Goal: Transaction & Acquisition: Purchase product/service

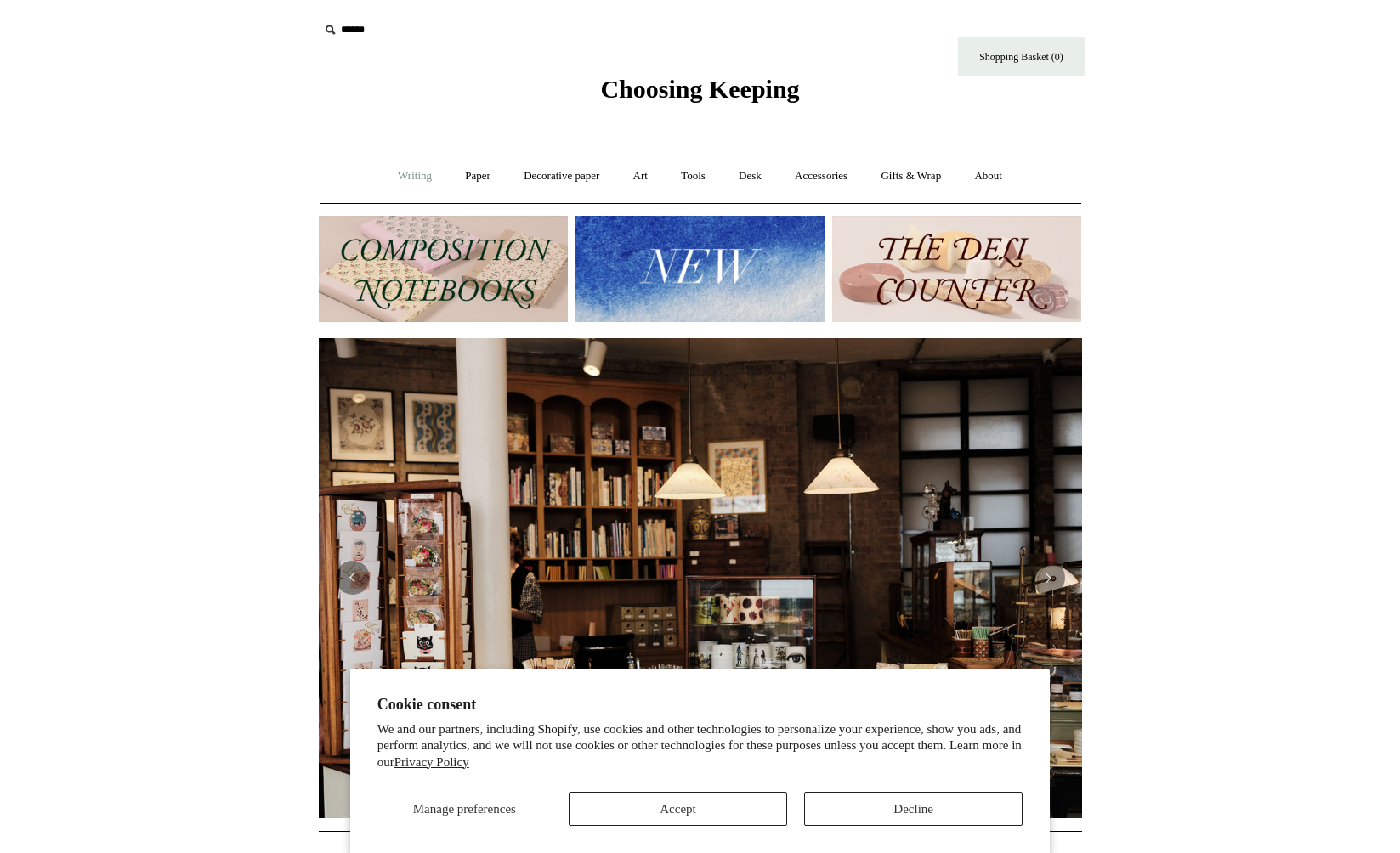
click at [437, 177] on link "Writing +" at bounding box center [415, 176] width 65 height 45
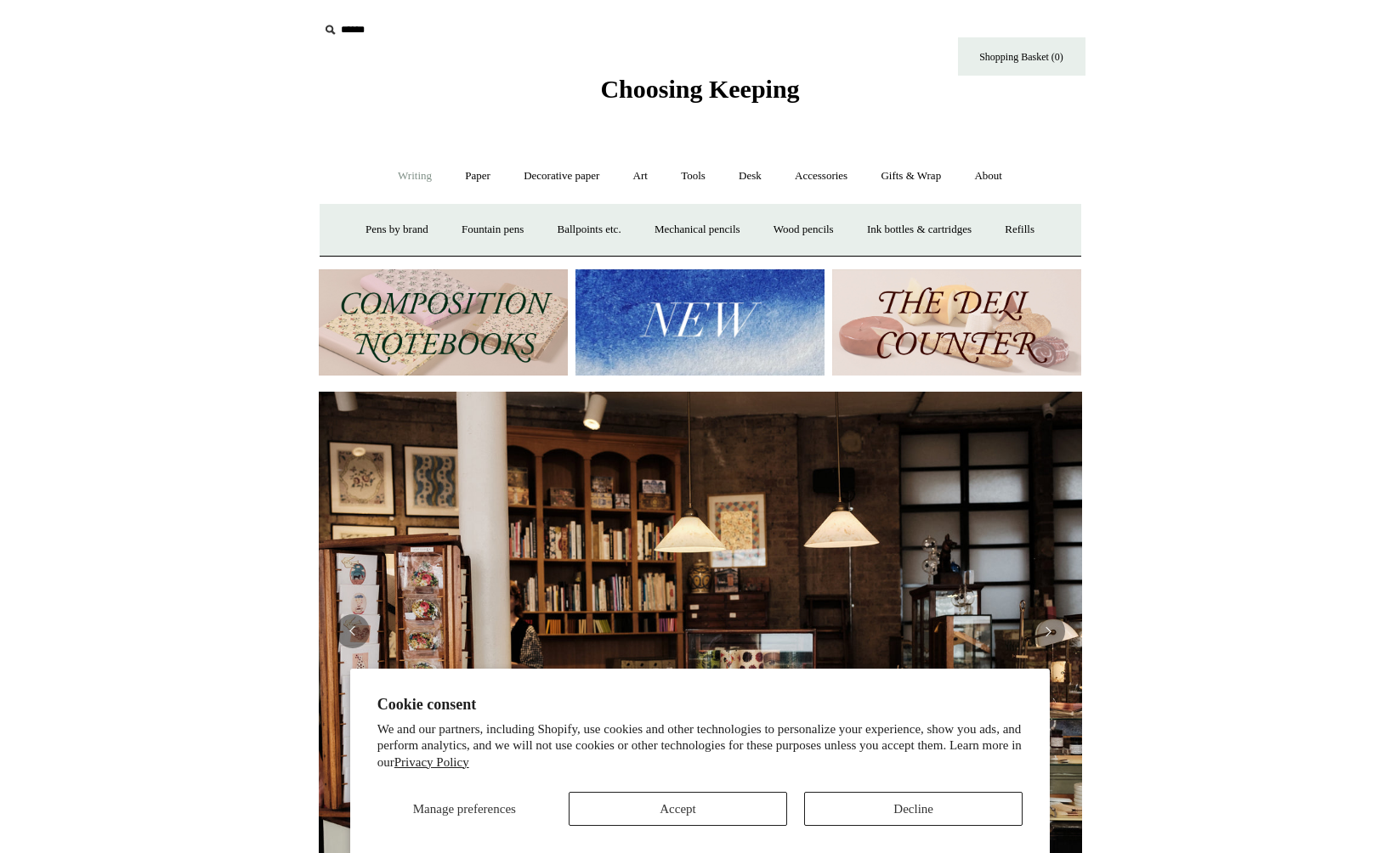
click at [416, 179] on link "Writing -" at bounding box center [415, 176] width 65 height 45
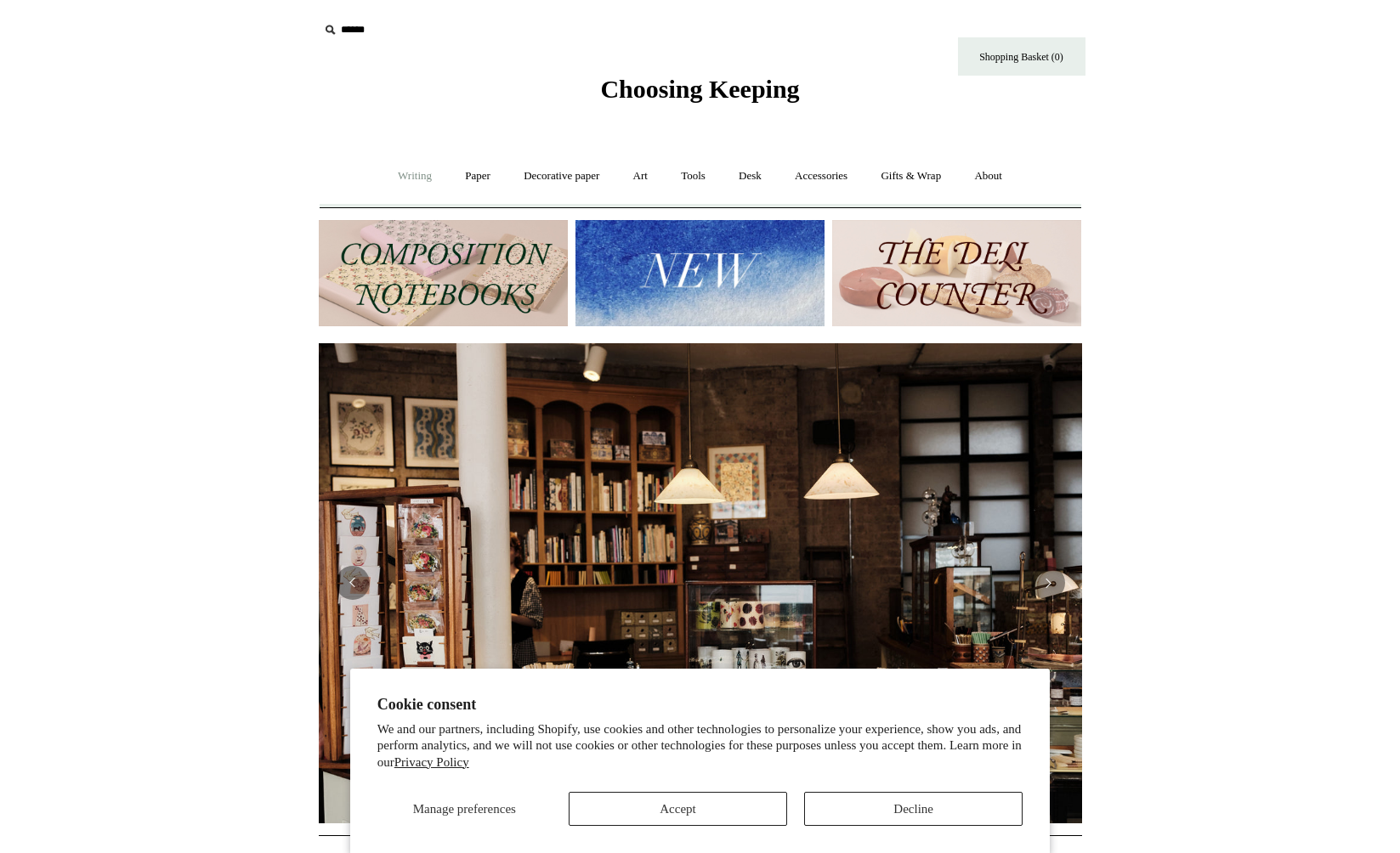
click at [415, 179] on link "Writing +" at bounding box center [415, 176] width 65 height 45
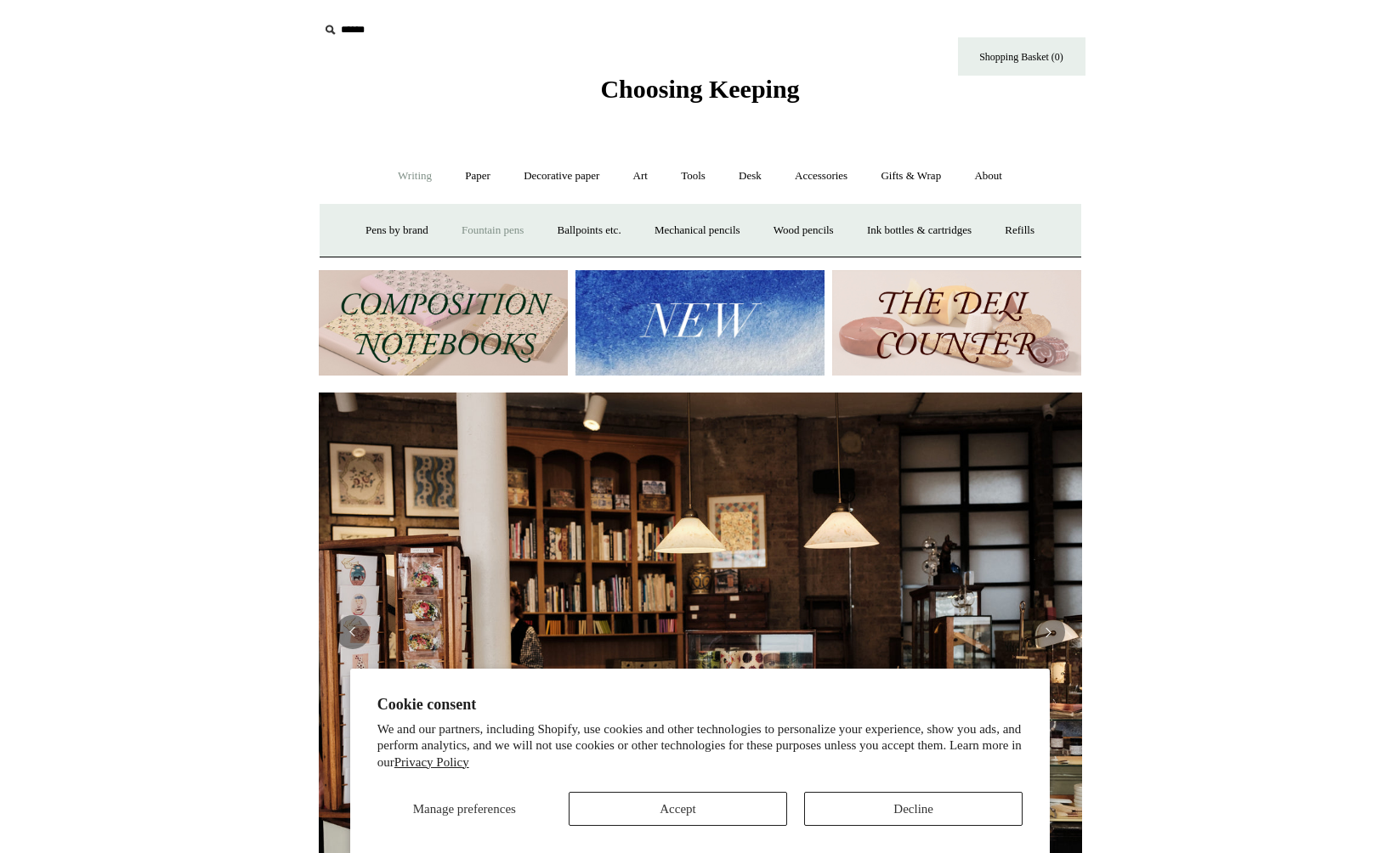
click at [493, 230] on link "Fountain pens +" at bounding box center [493, 230] width 93 height 45
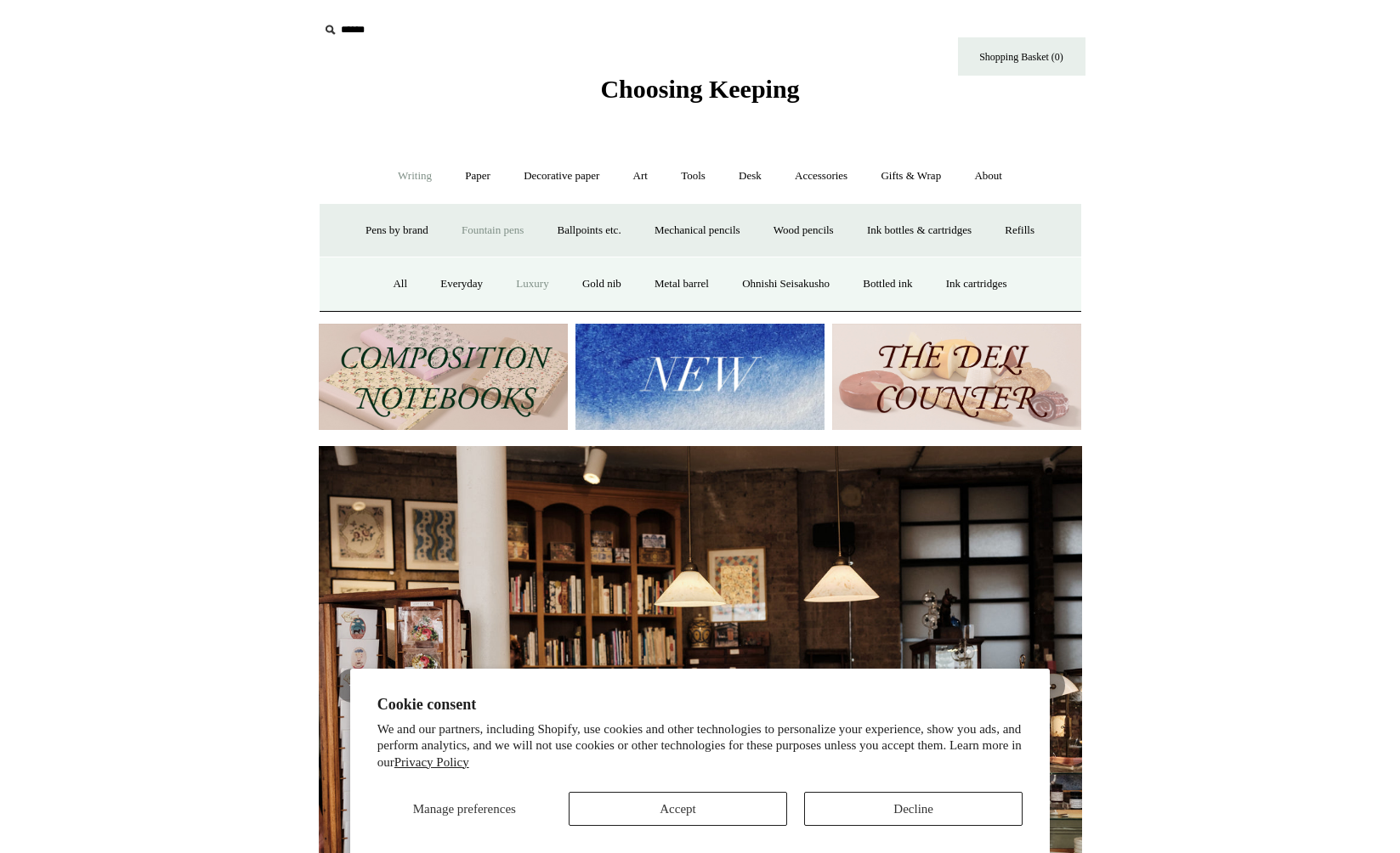
click at [501, 281] on link "Luxury" at bounding box center [532, 283] width 63 height 45
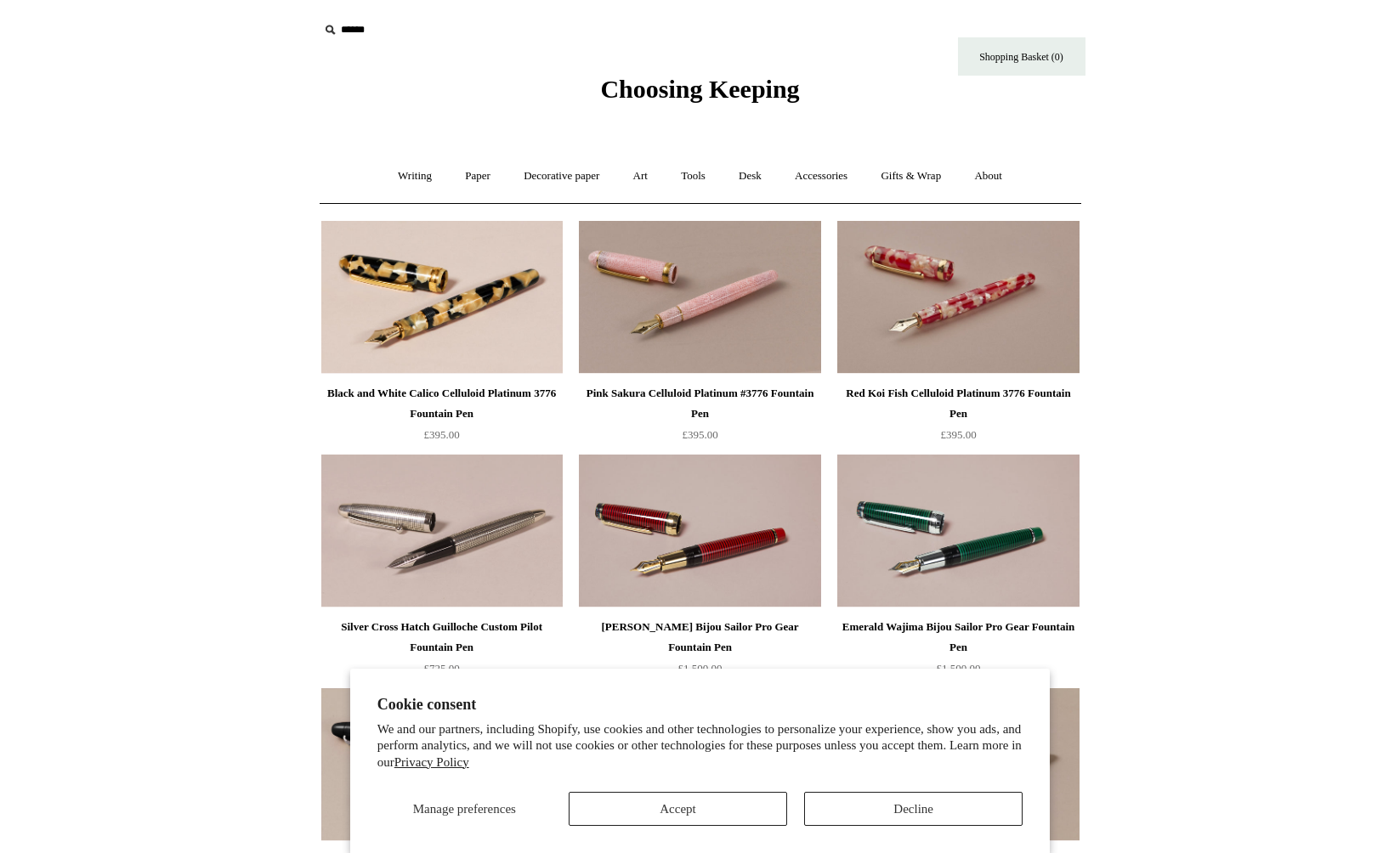
click at [743, 821] on button "Accept" at bounding box center [678, 809] width 219 height 34
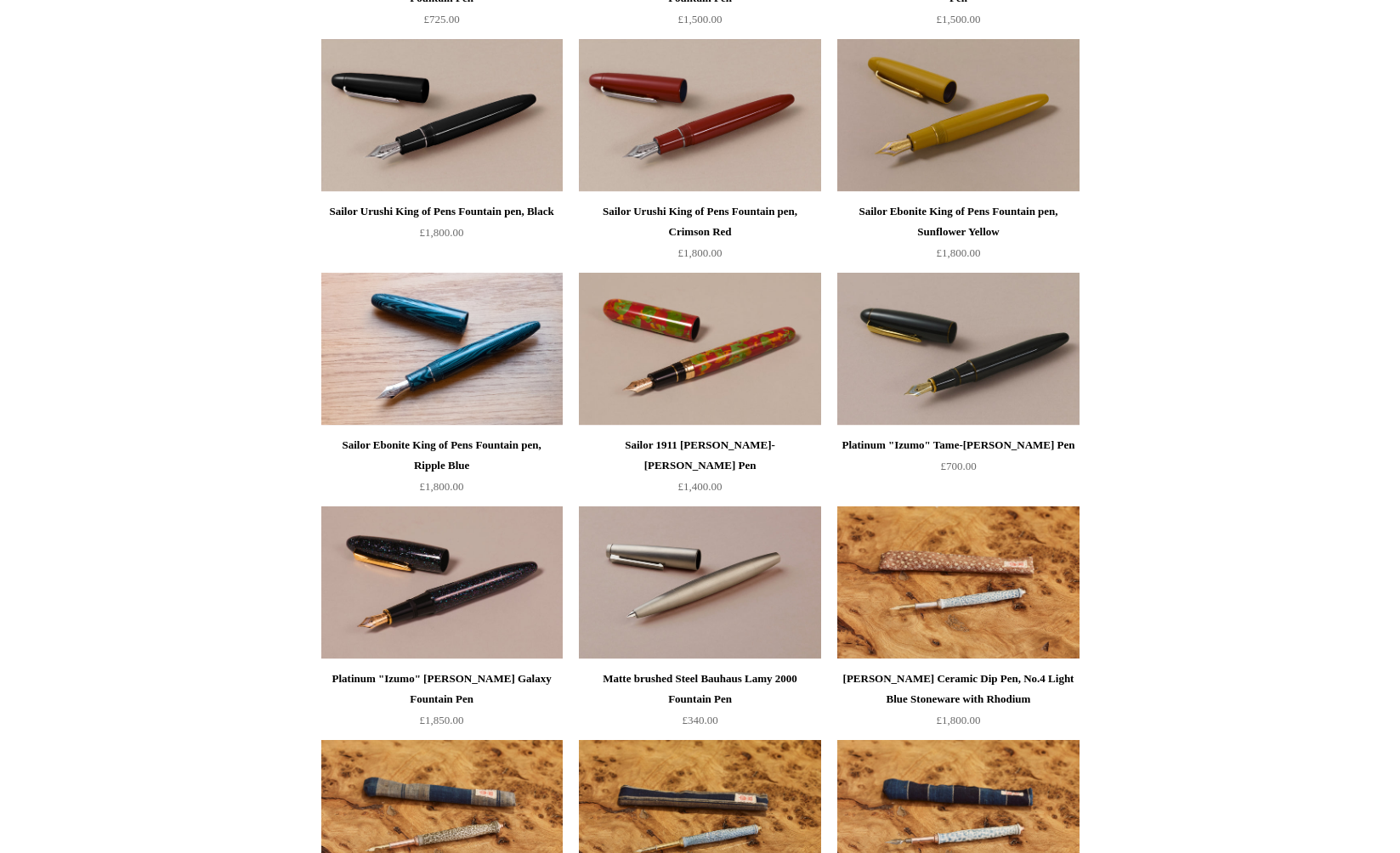
scroll to position [998, 0]
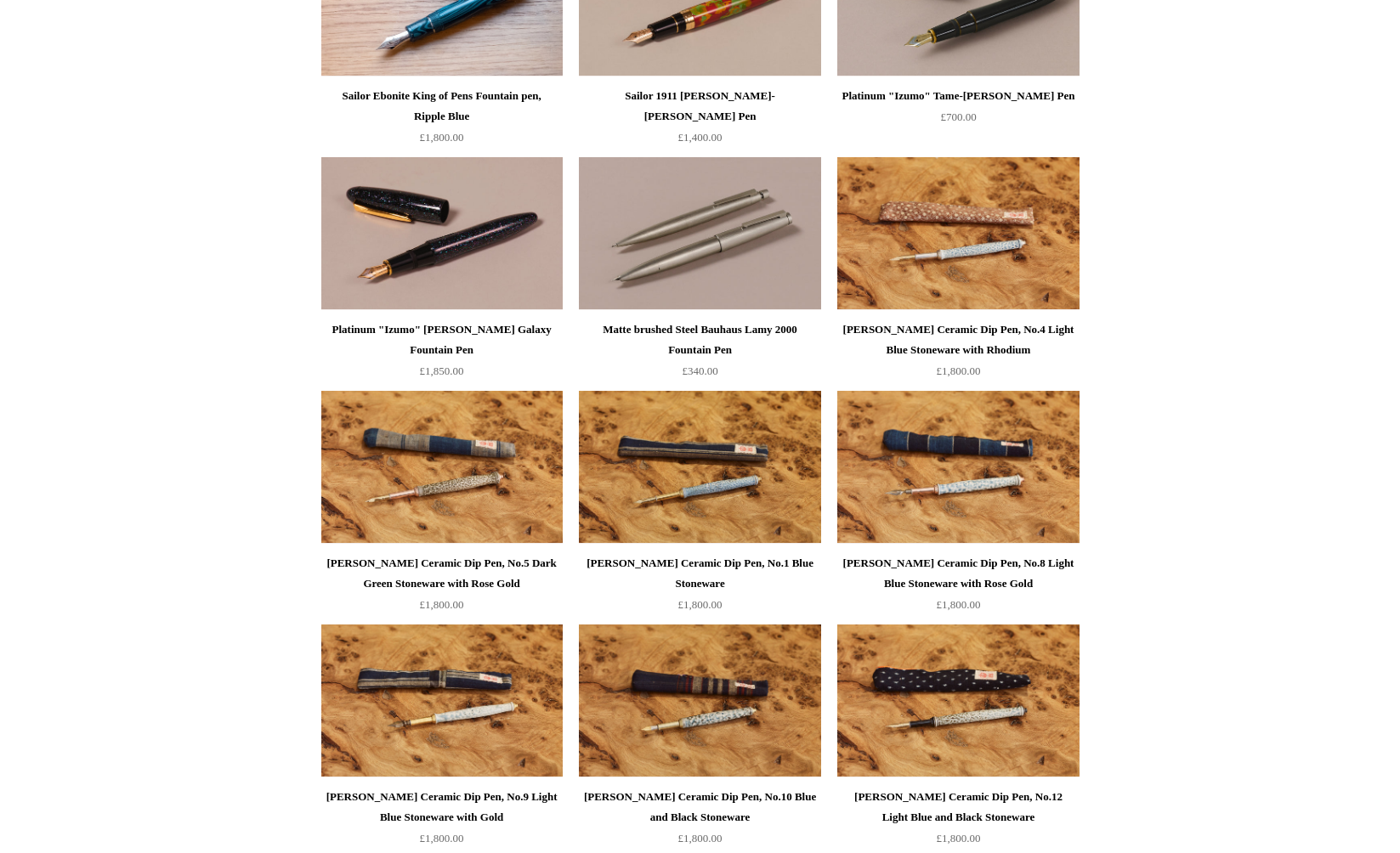
click at [700, 266] on img at bounding box center [699, 233] width 241 height 153
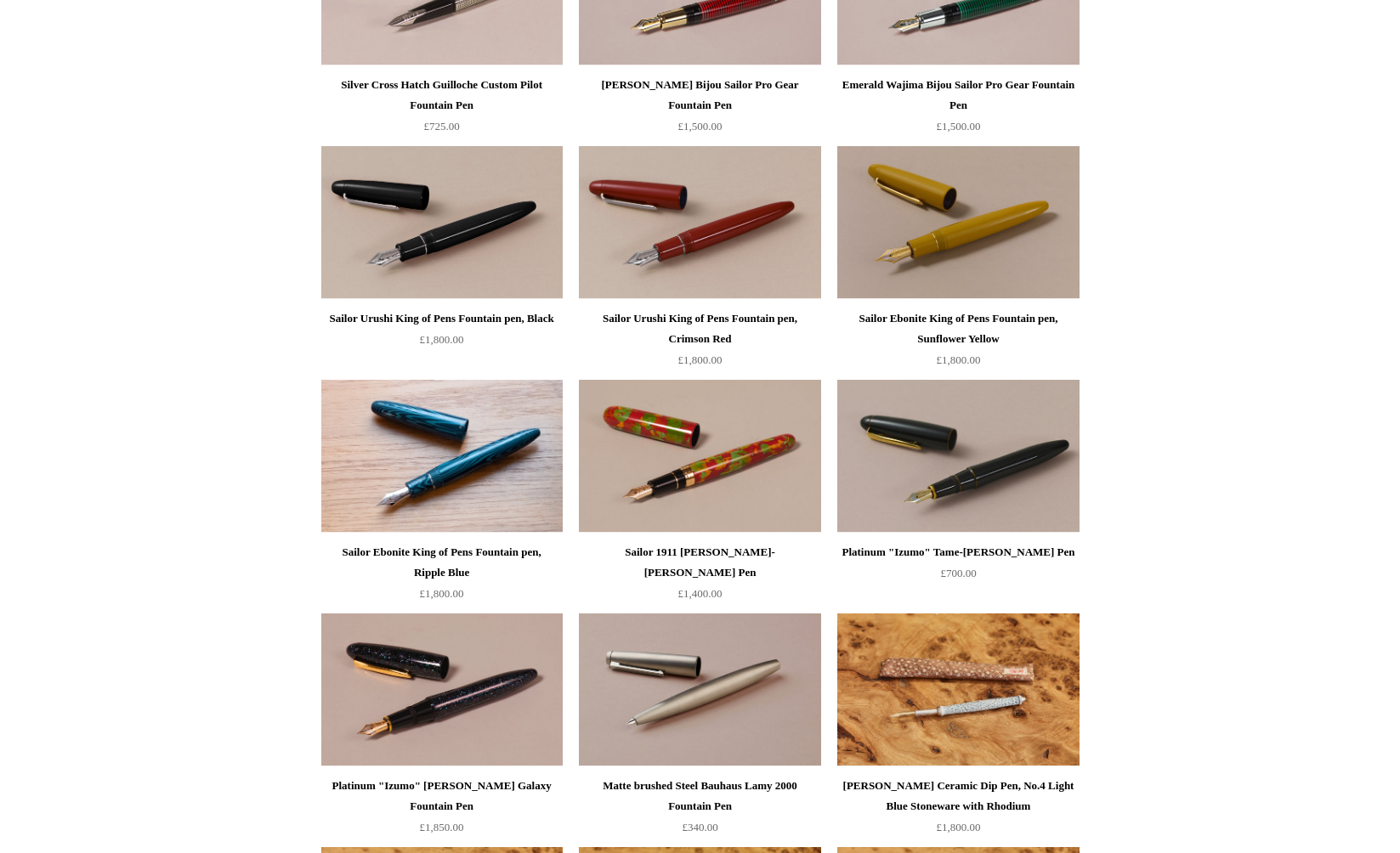
scroll to position [0, 0]
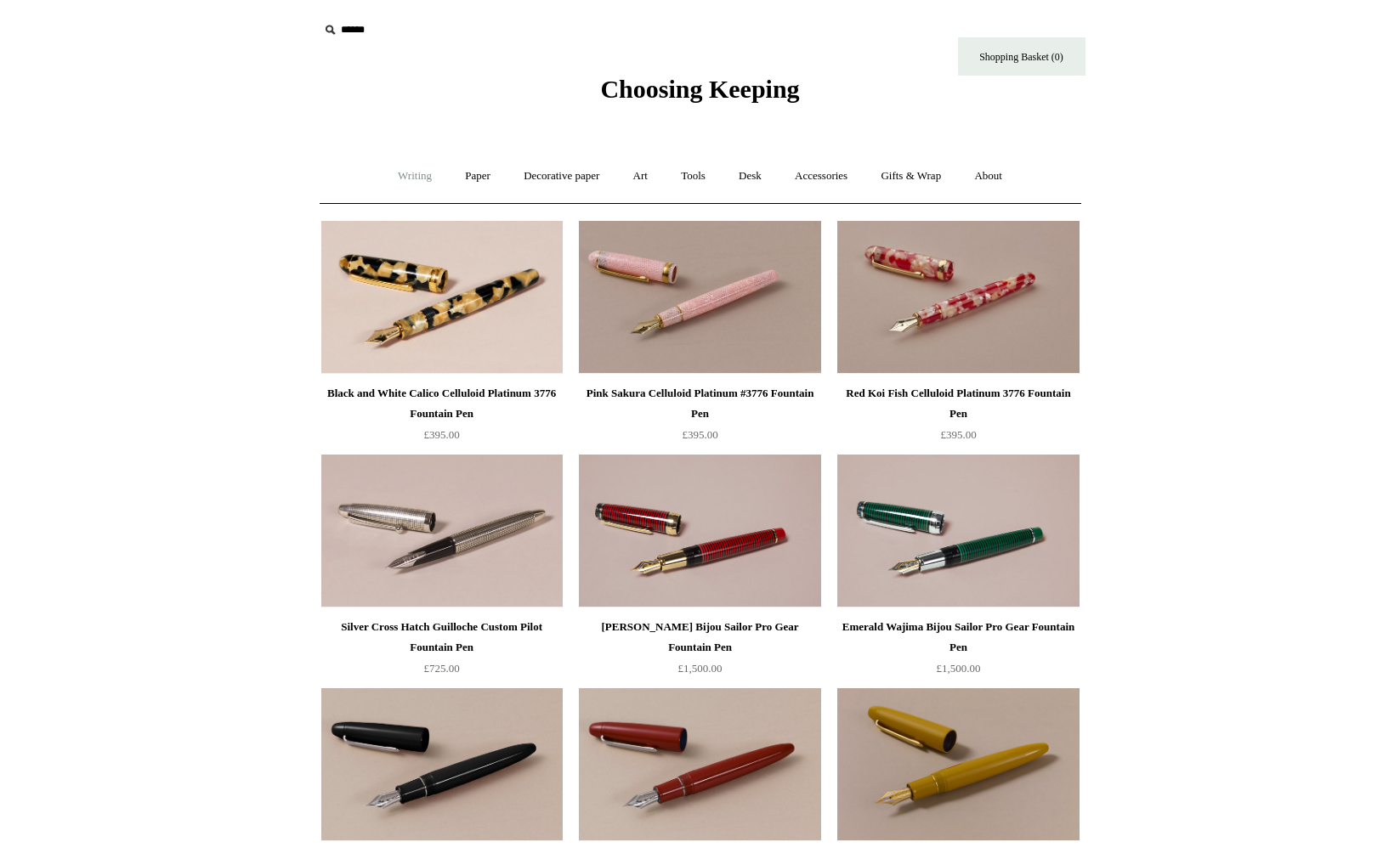
click at [416, 176] on link "Writing +" at bounding box center [415, 176] width 65 height 45
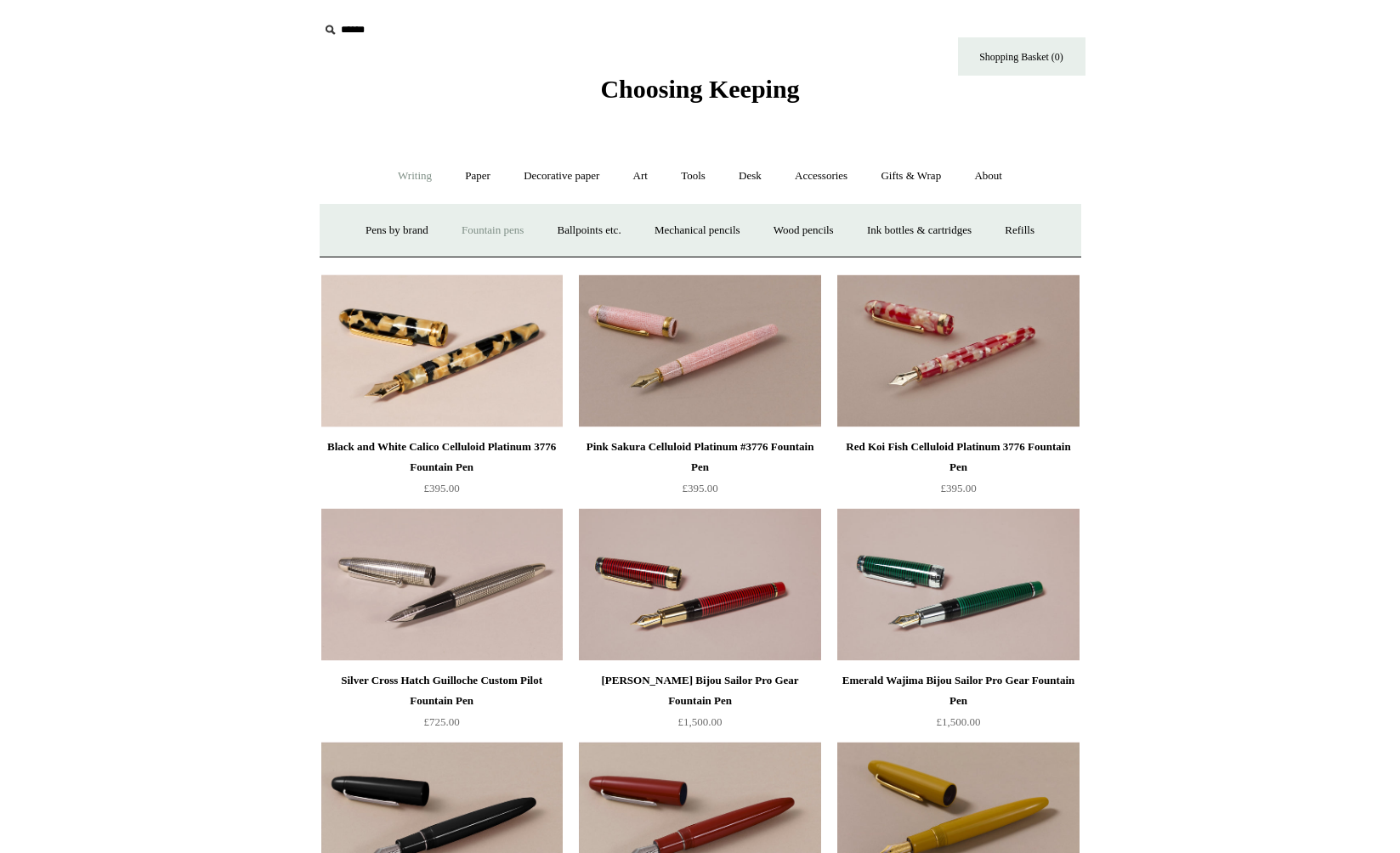
click at [491, 236] on link "Fountain pens +" at bounding box center [493, 230] width 93 height 45
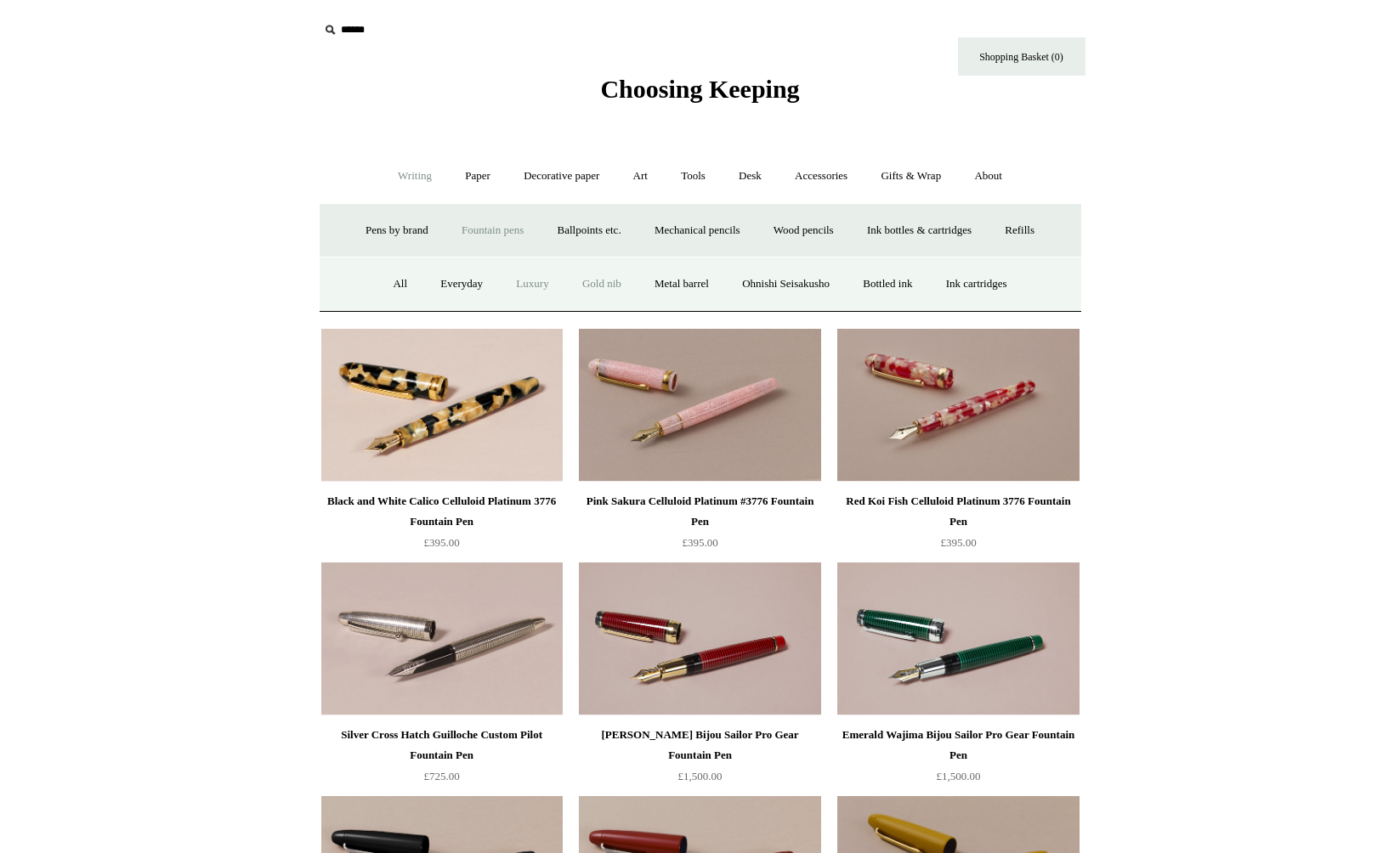
click at [586, 288] on link "Gold nib" at bounding box center [602, 283] width 70 height 45
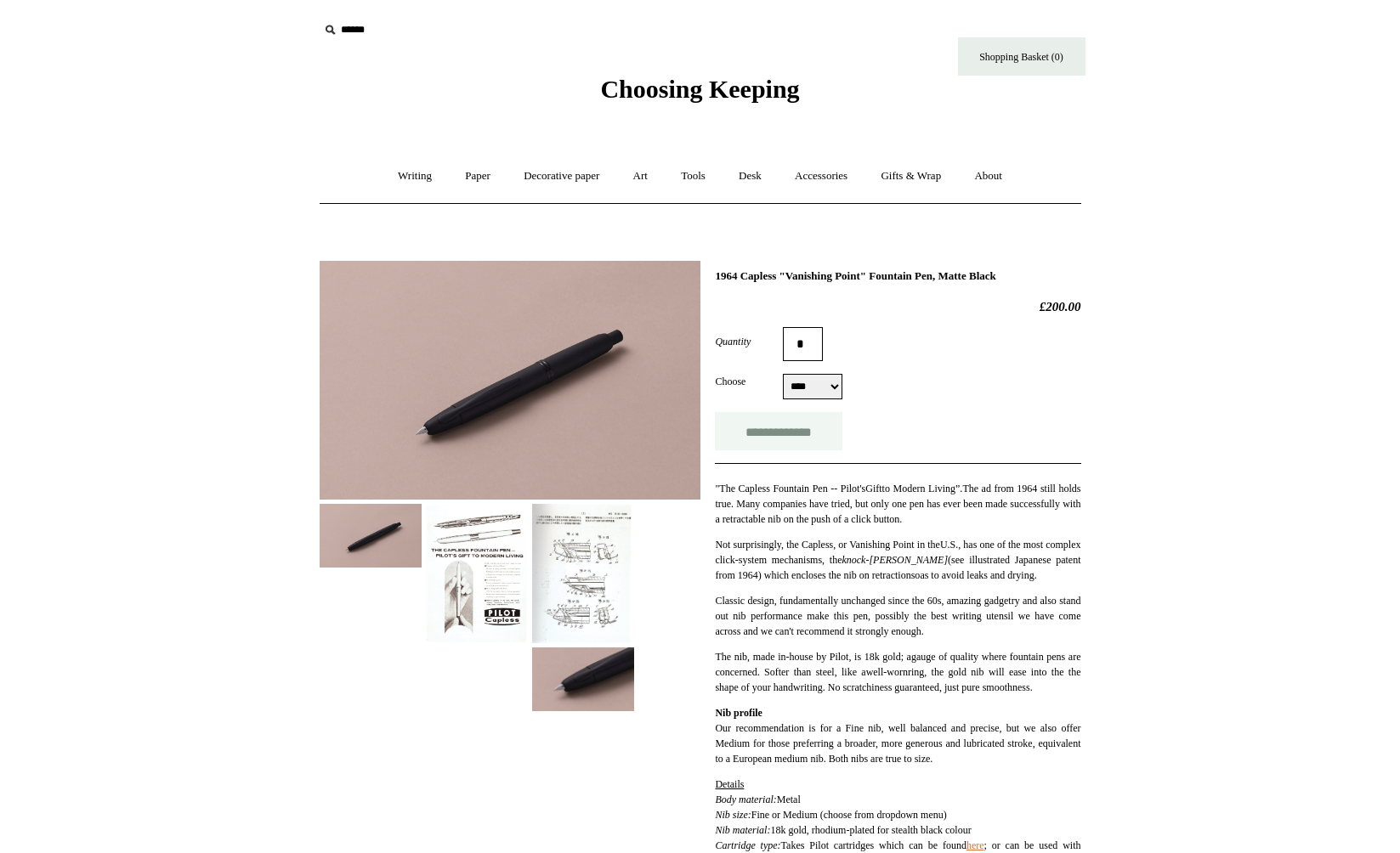
click at [800, 438] on input "**********" at bounding box center [779, 430] width 128 height 38
click at [519, 369] on img at bounding box center [510, 380] width 381 height 239
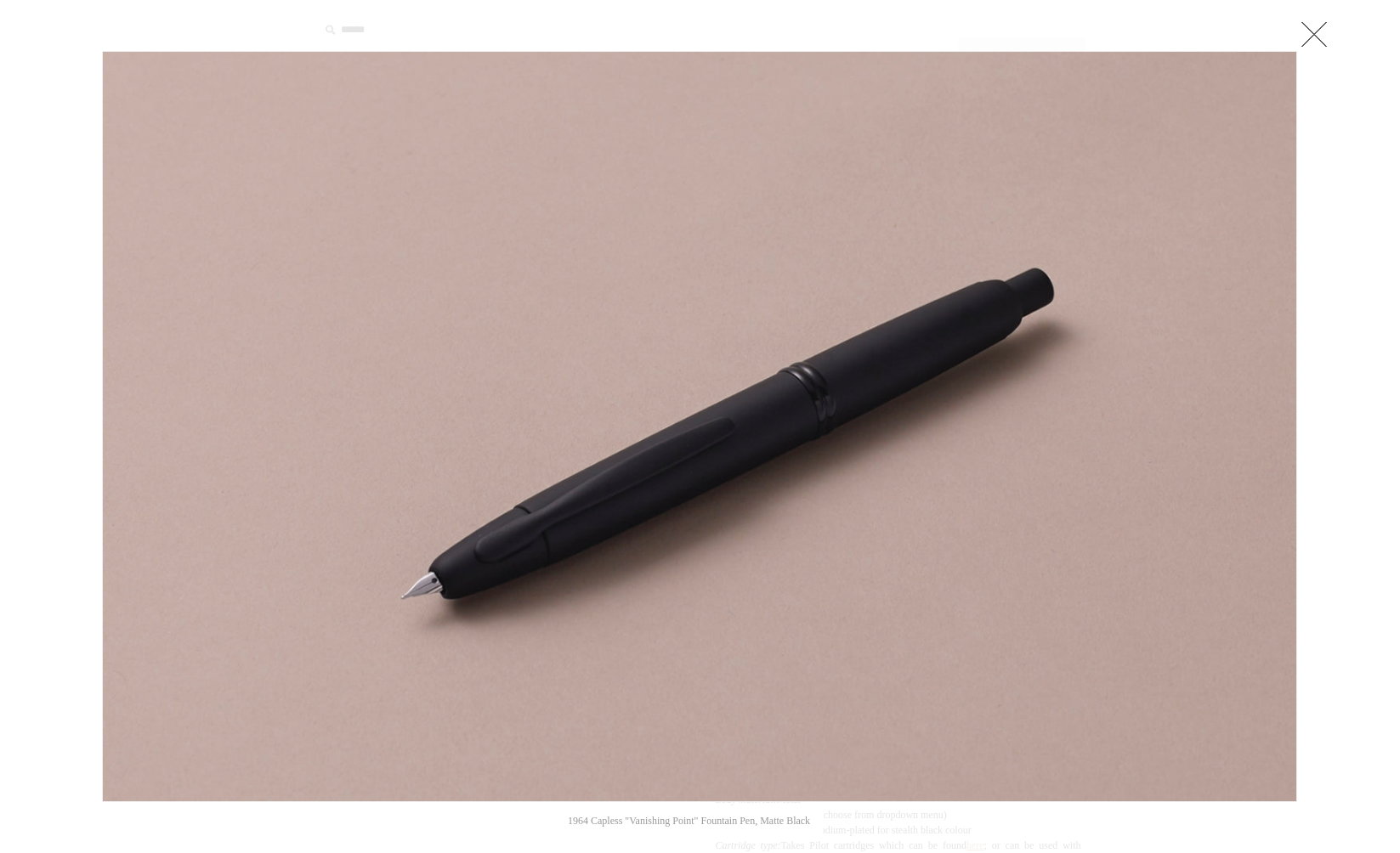
click at [1322, 31] on link at bounding box center [1314, 34] width 34 height 34
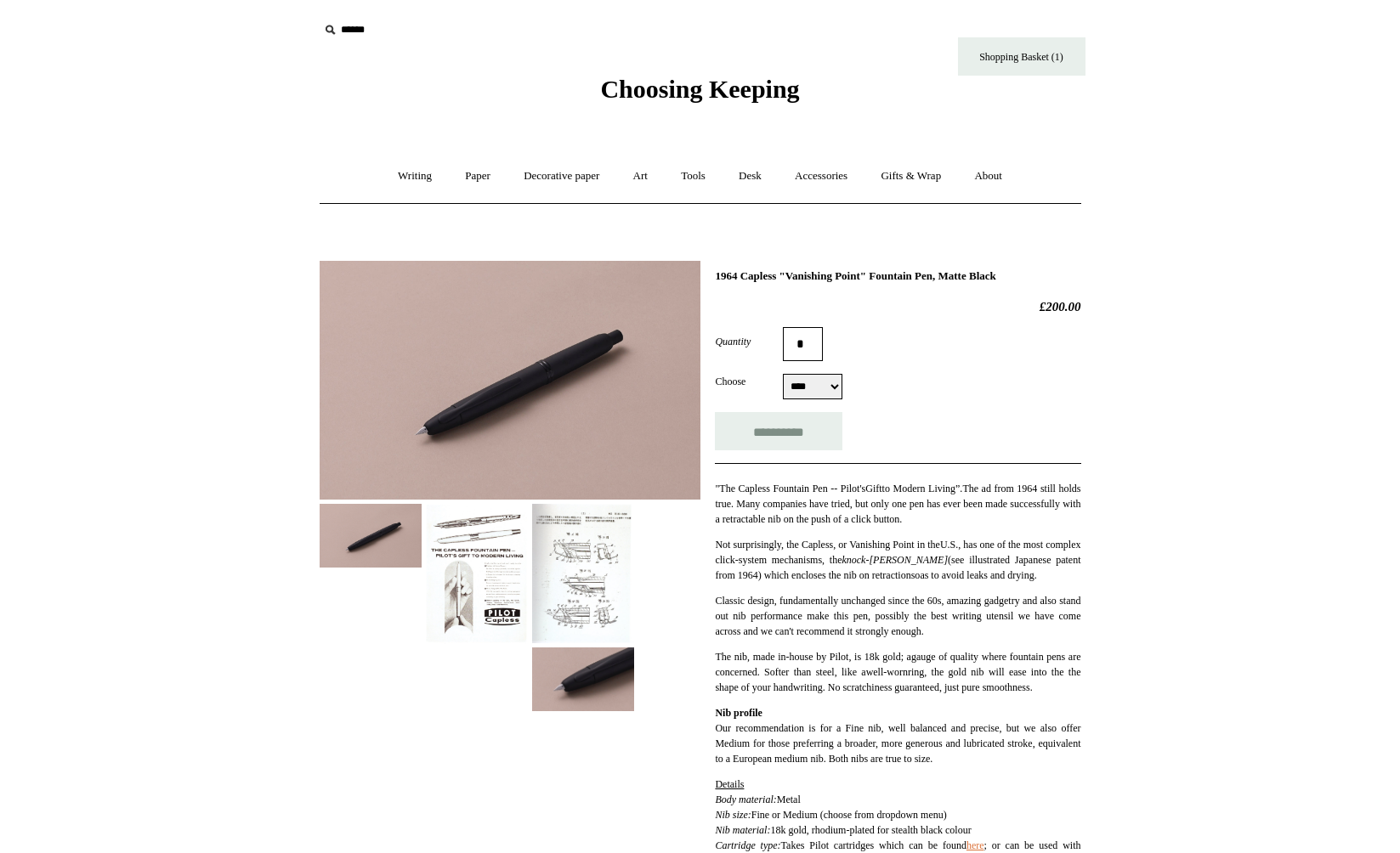
type input "**********"
click at [506, 555] on img at bounding box center [477, 574] width 102 height 140
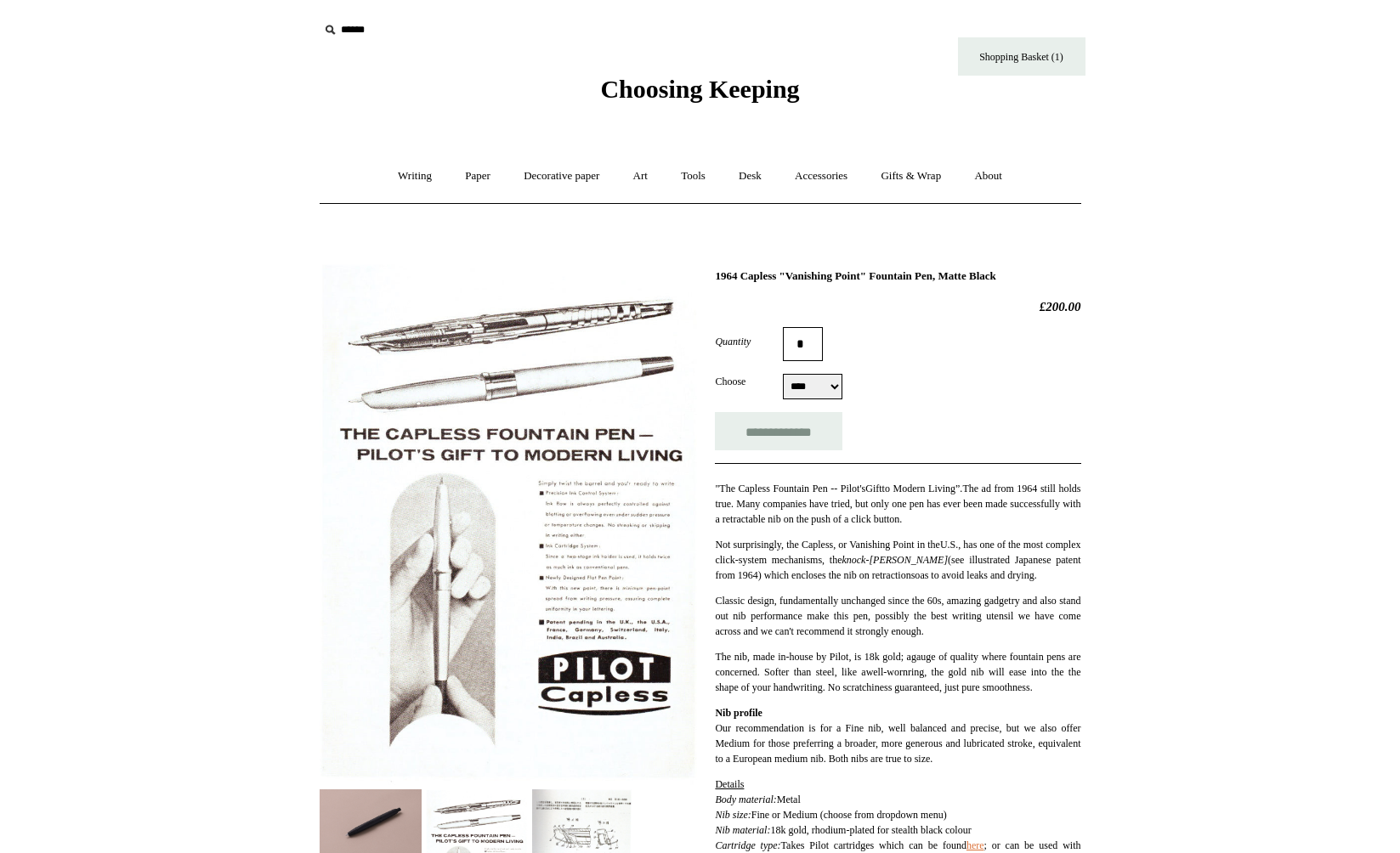
scroll to position [333, 0]
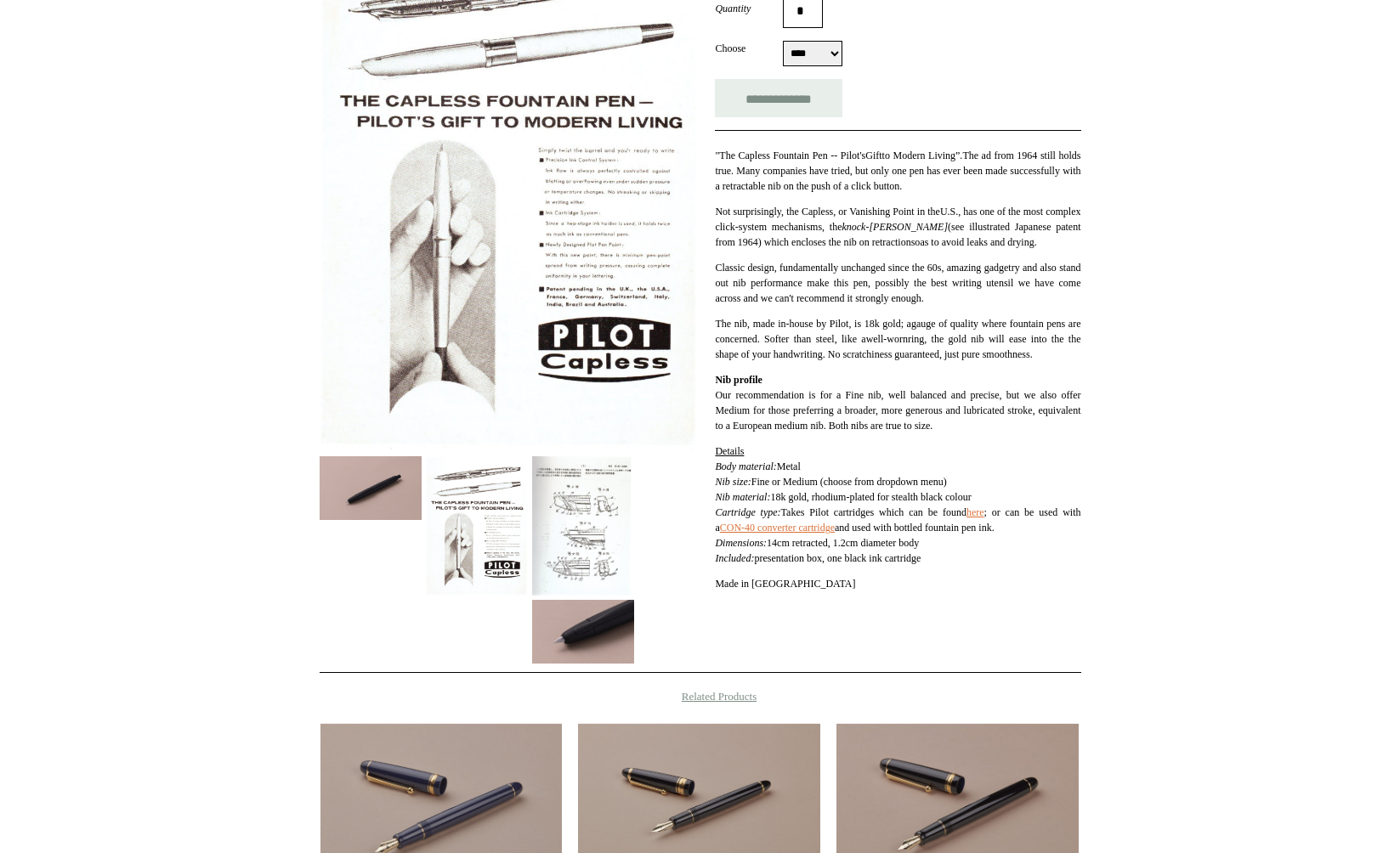
click at [527, 558] on img at bounding box center [477, 526] width 102 height 140
click at [605, 605] on img at bounding box center [582, 632] width 102 height 64
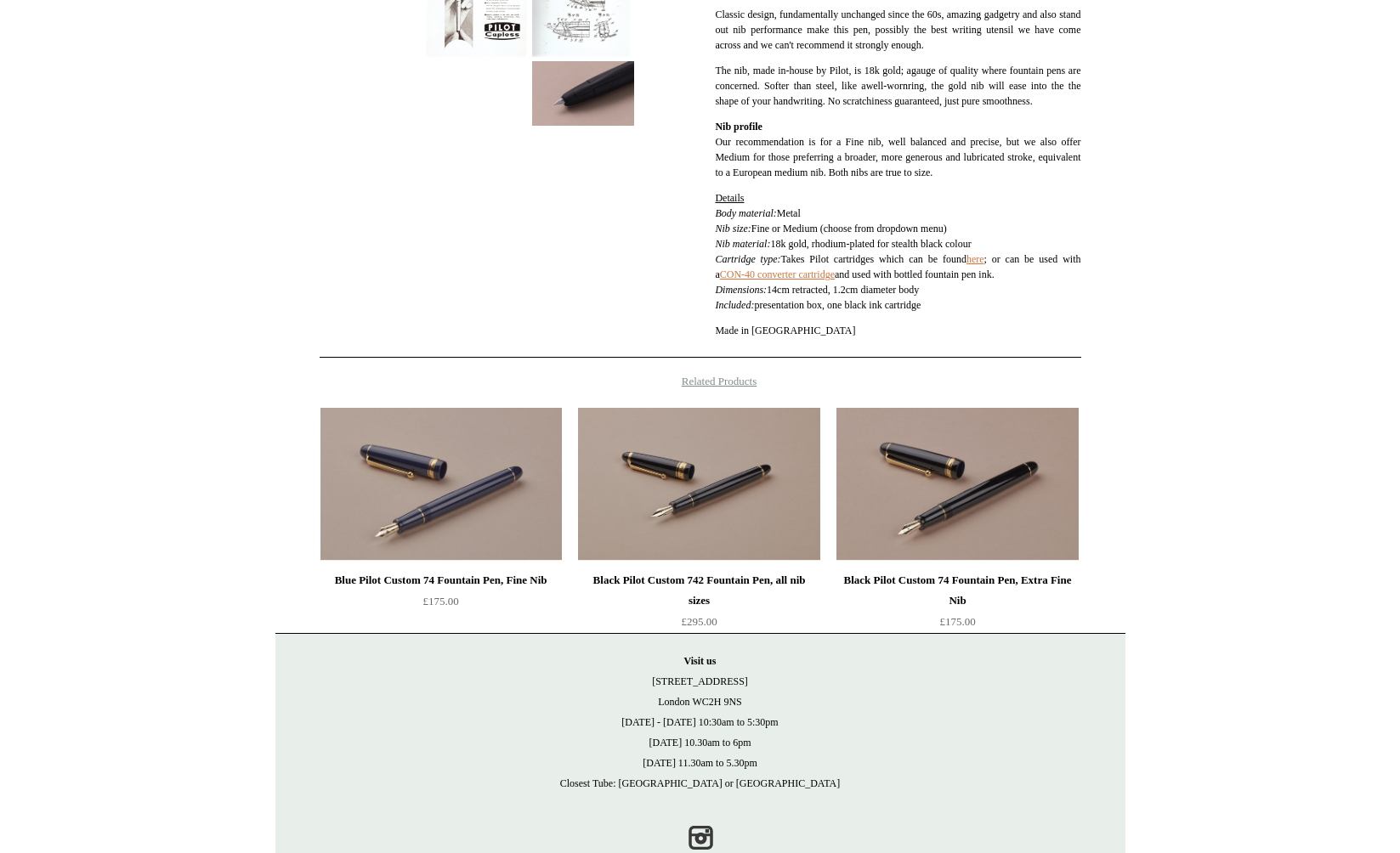
scroll to position [0, 0]
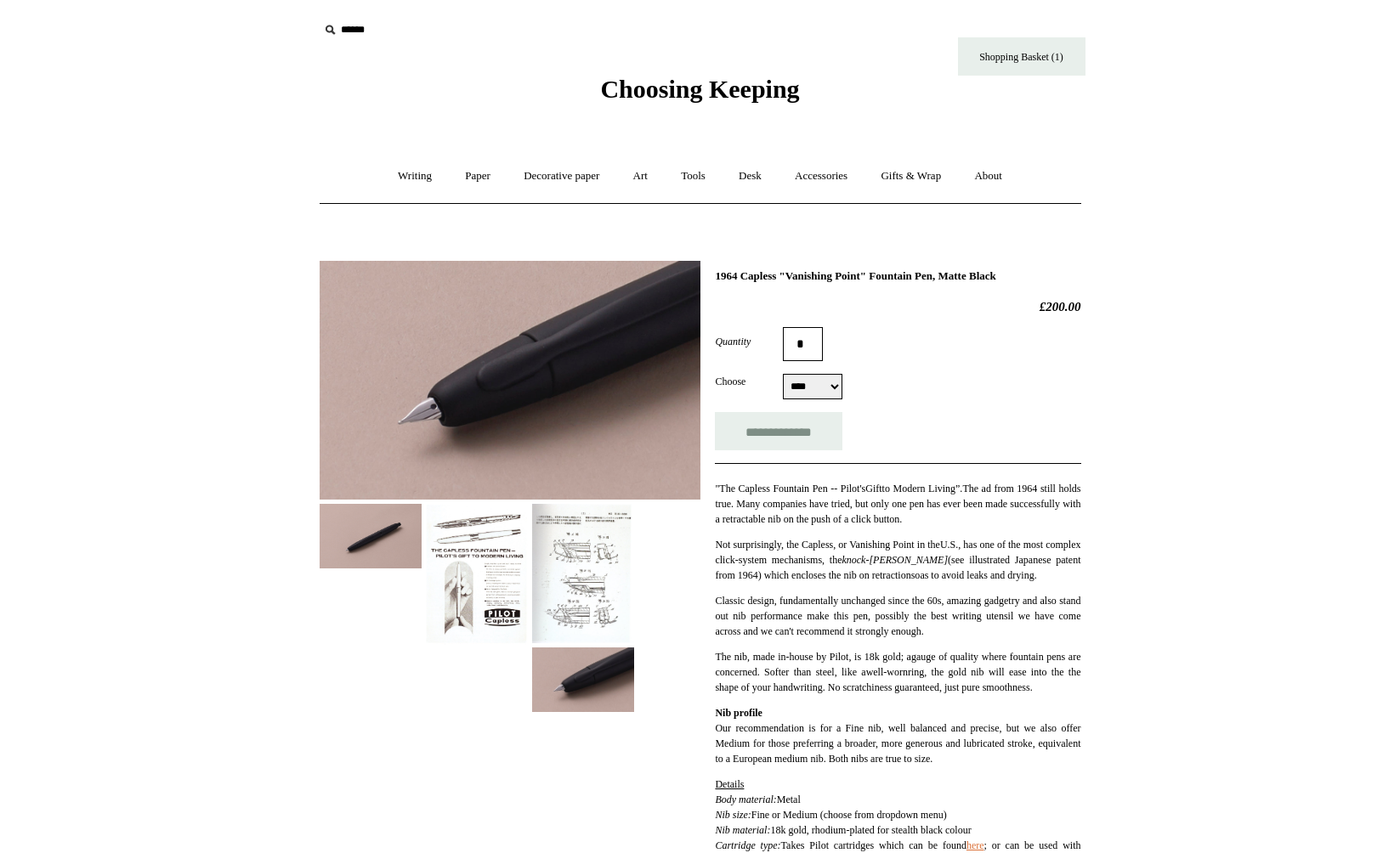
click at [378, 541] on img at bounding box center [370, 536] width 102 height 64
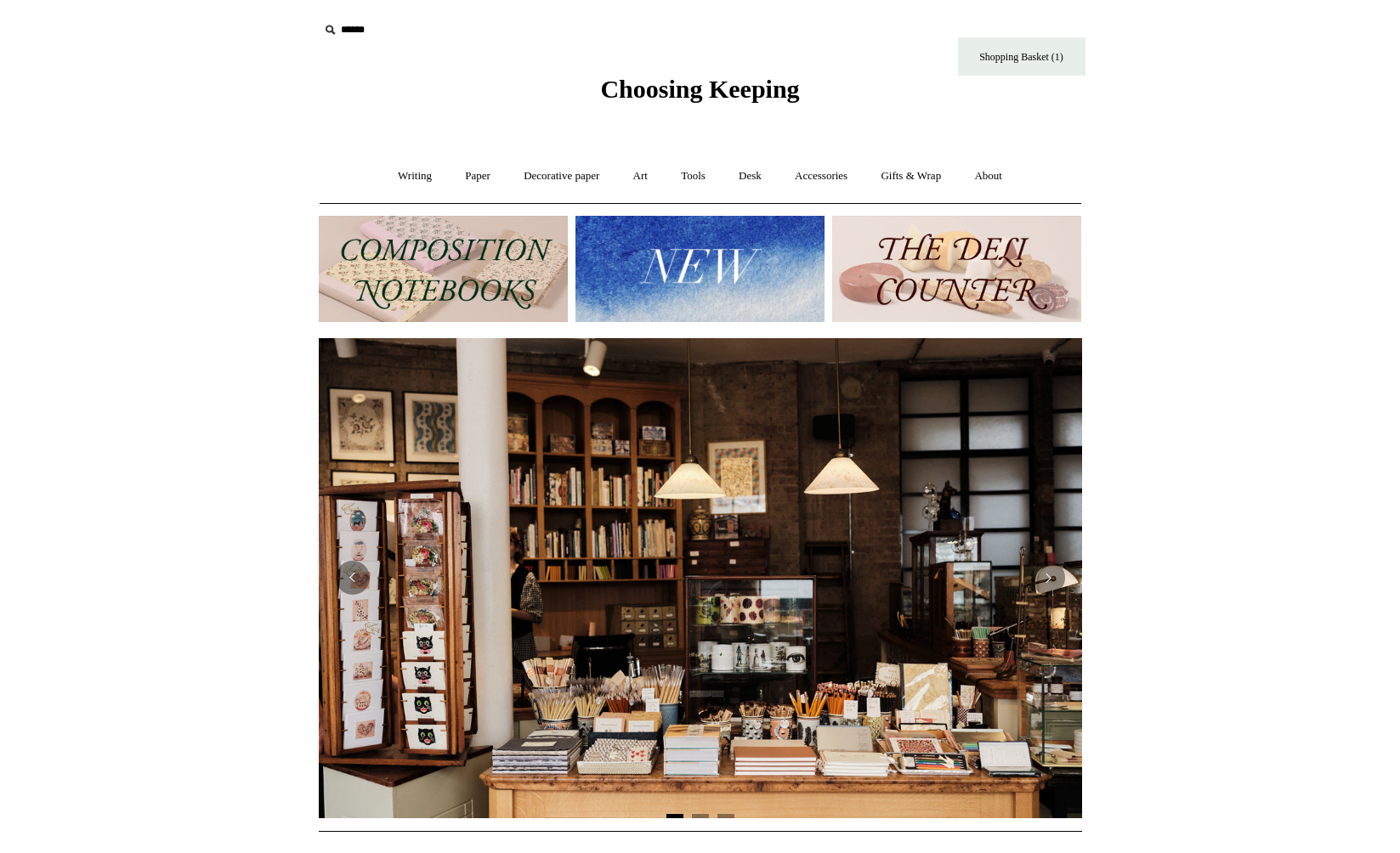
click at [305, 35] on div "Choosing Keeping" at bounding box center [700, 52] width 850 height 105
click at [372, 34] on input "text" at bounding box center [424, 29] width 209 height 31
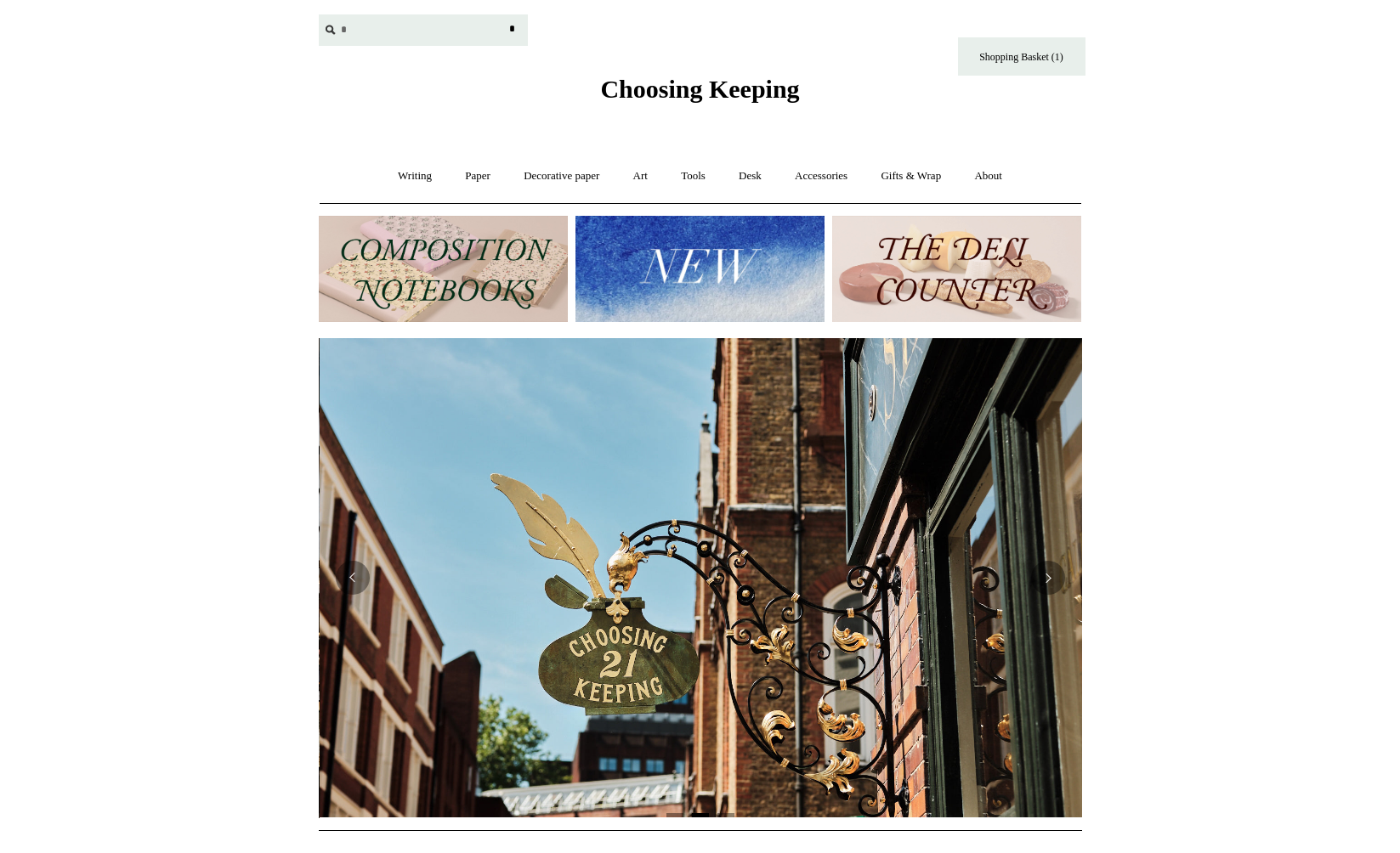
scroll to position [0, 763]
type input "******"
click at [511, 29] on input "*" at bounding box center [512, 29] width 17 height 30
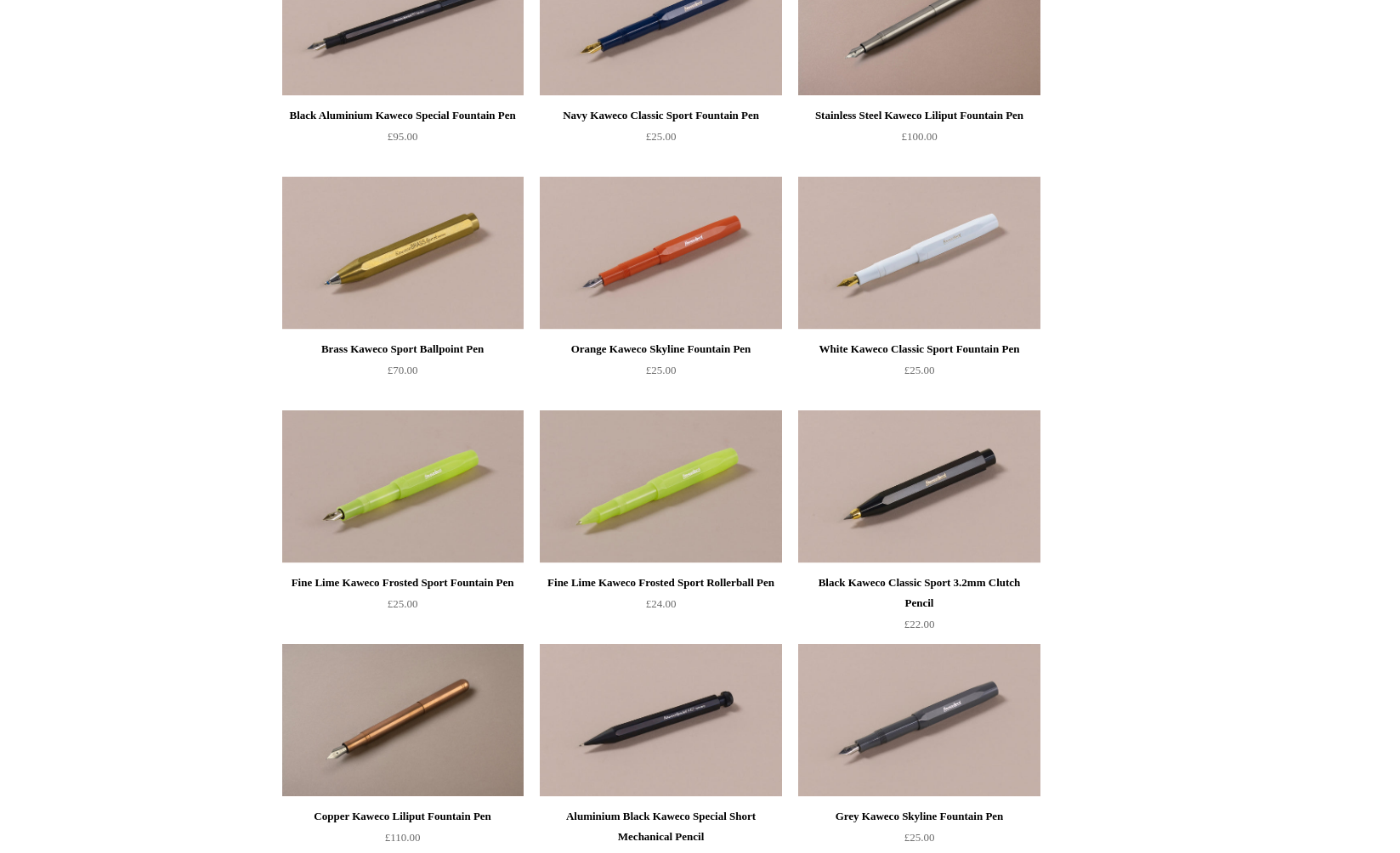
scroll to position [3827, 0]
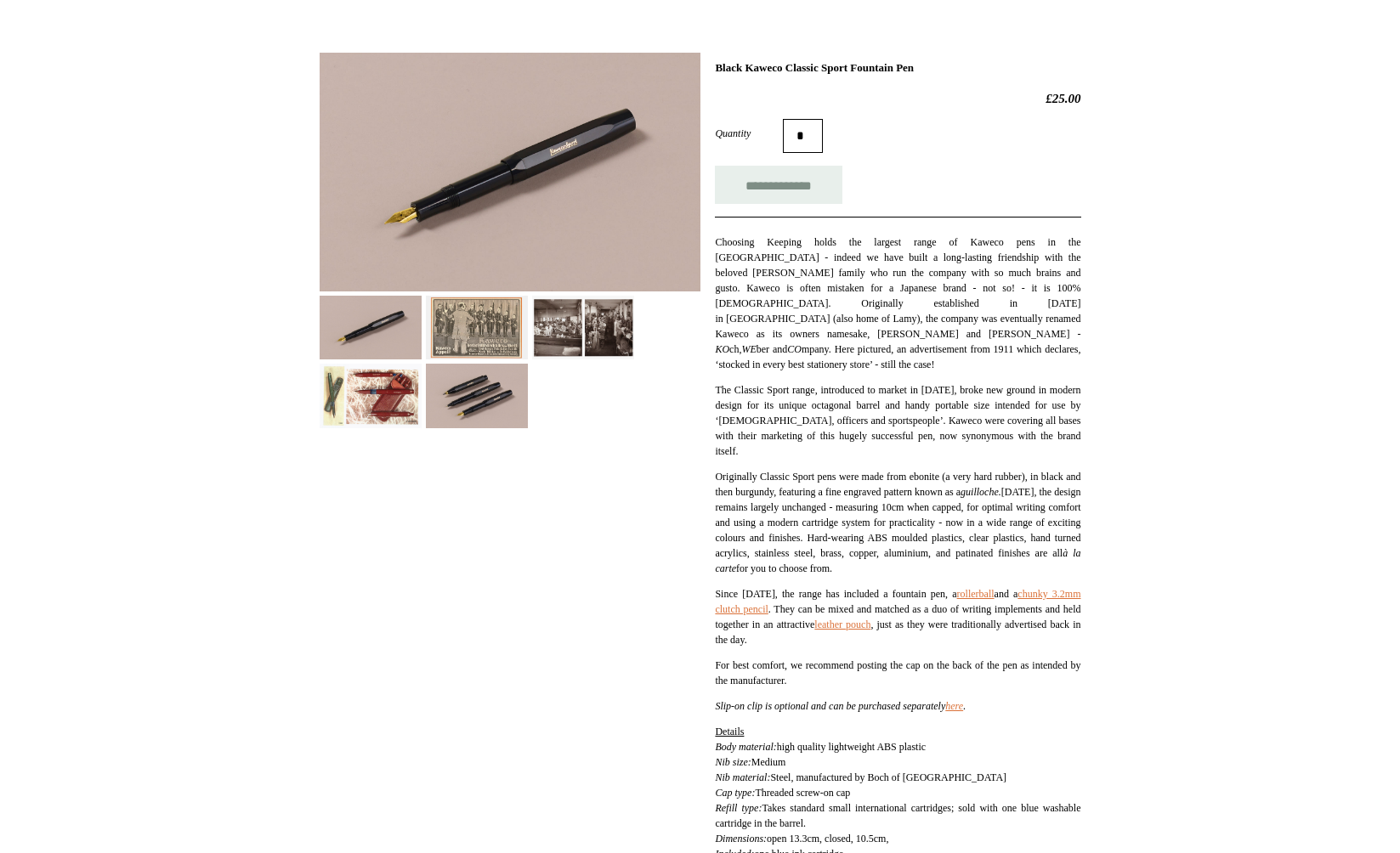
scroll to position [238, 0]
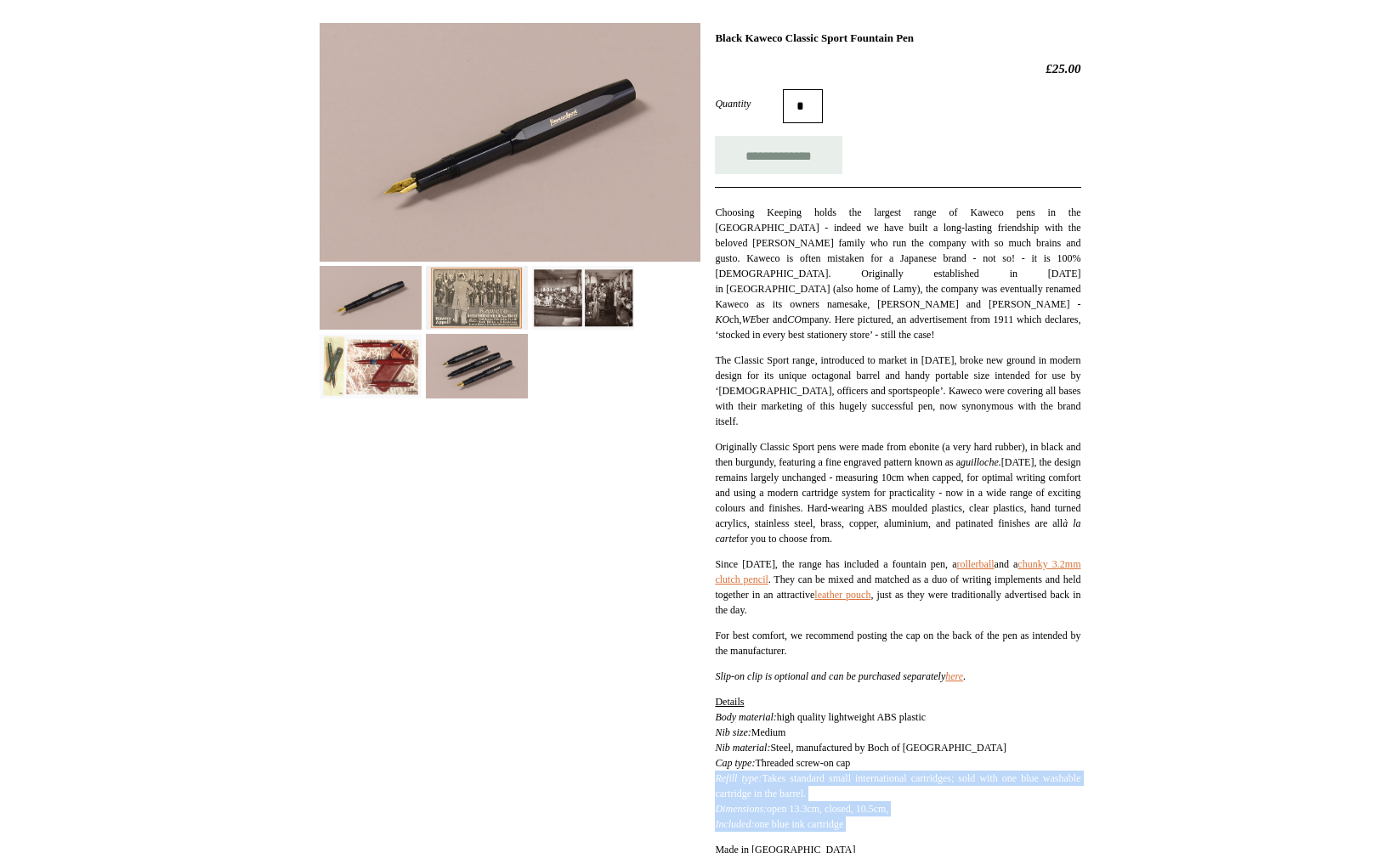
drag, startPoint x: 717, startPoint y: 775, endPoint x: 938, endPoint y: 834, distance: 228.7
click at [938, 834] on div "Choosing Keeping holds the largest range of Kaweco pens in the UK - indeed we h…" at bounding box center [898, 562] width 365 height 752
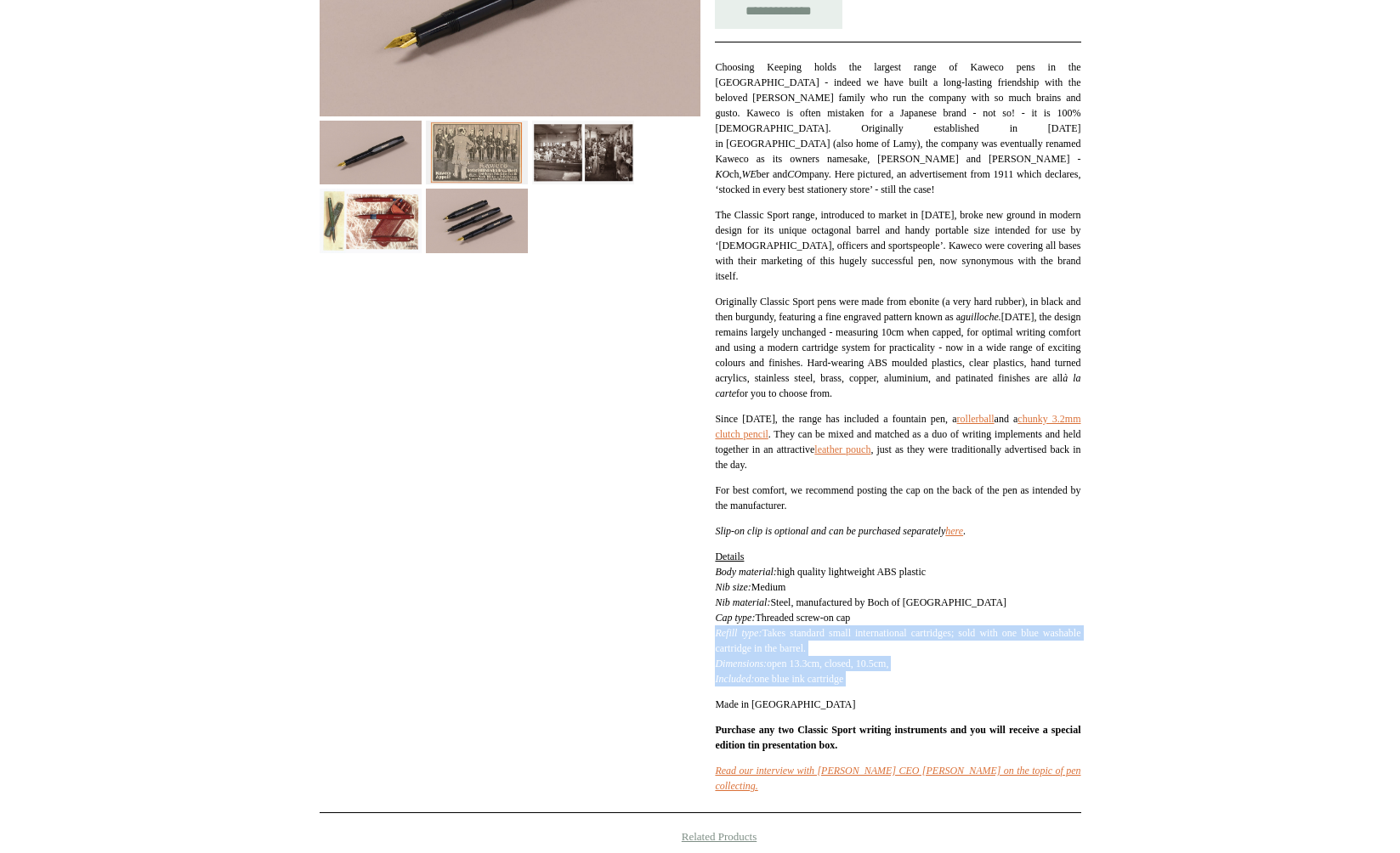
click at [797, 669] on span "open 13.3cm, closed, 10.5cm," at bounding box center [827, 663] width 121 height 12
drag, startPoint x: 719, startPoint y: 607, endPoint x: 821, endPoint y: 620, distance: 102.8
click at [844, 637] on p "Details Body material: high quality lightweight ABS plastic Nib size: Medium Ni…" at bounding box center [898, 617] width 365 height 137
click at [773, 586] on p "Details Body material: high quality lightweight ABS plastic Nib size: Medium Ni…" at bounding box center [898, 617] width 365 height 137
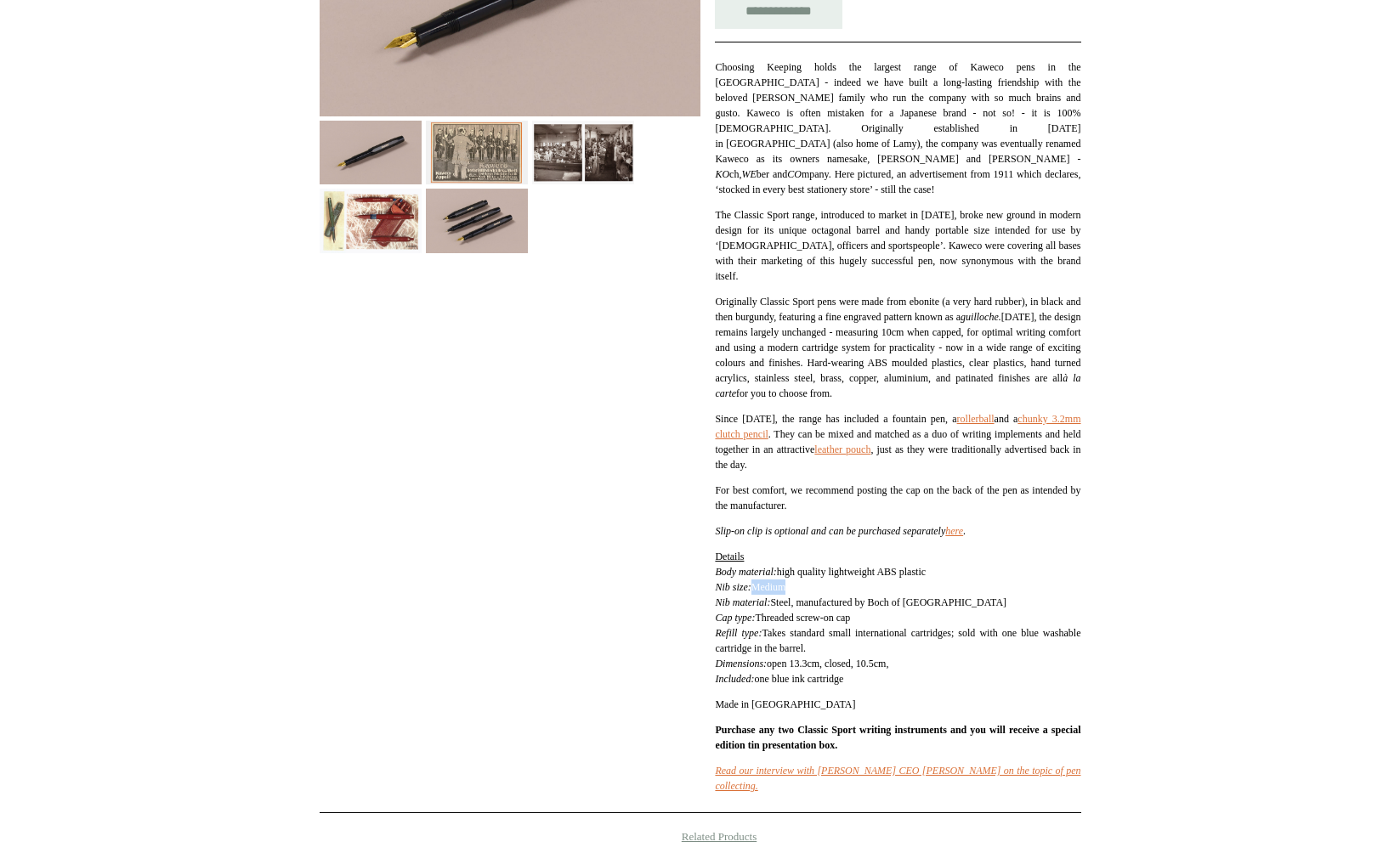
click at [773, 586] on p "Details Body material: high quality lightweight ABS plastic Nib size: Medium Ni…" at bounding box center [898, 617] width 365 height 137
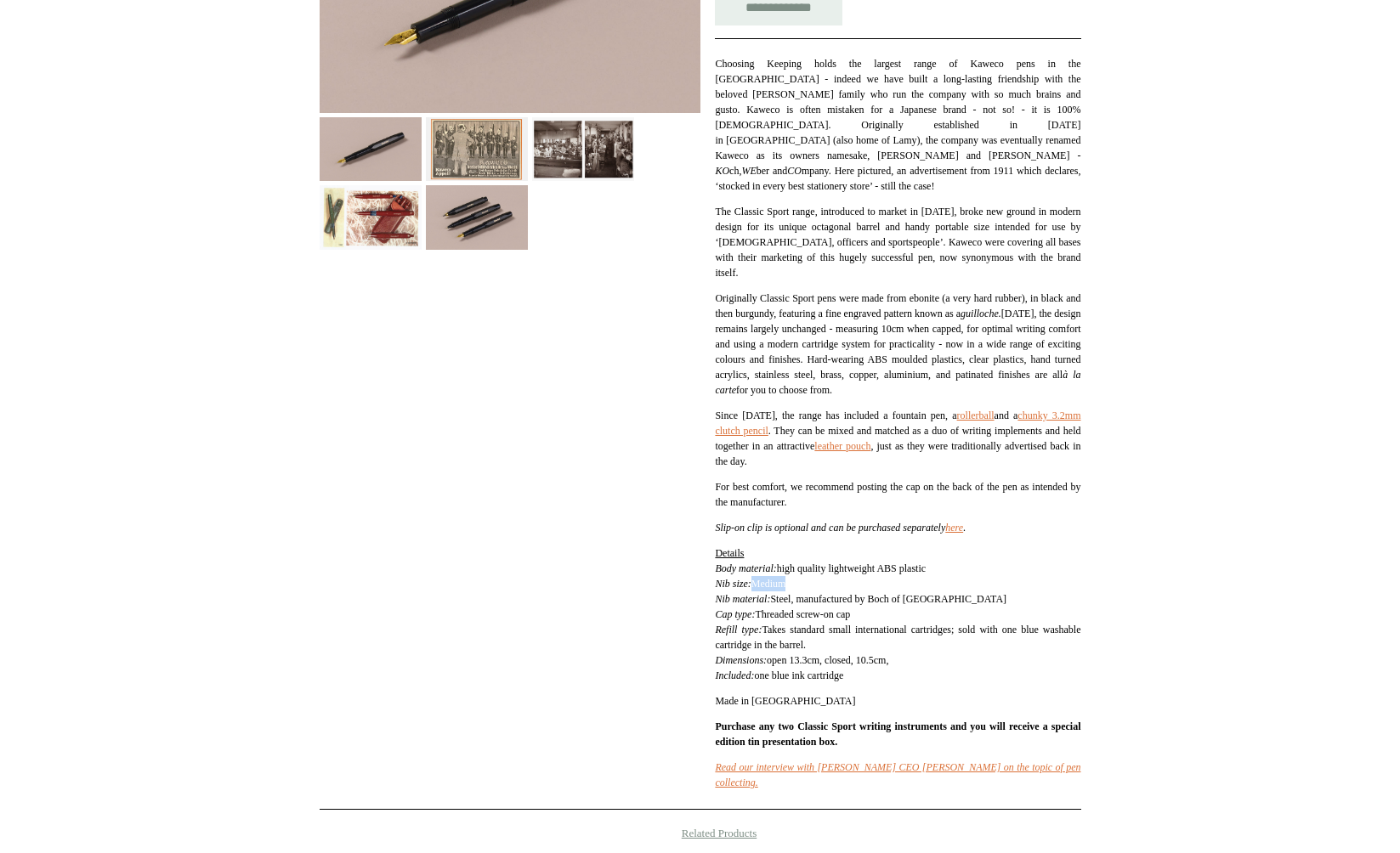
scroll to position [0, 0]
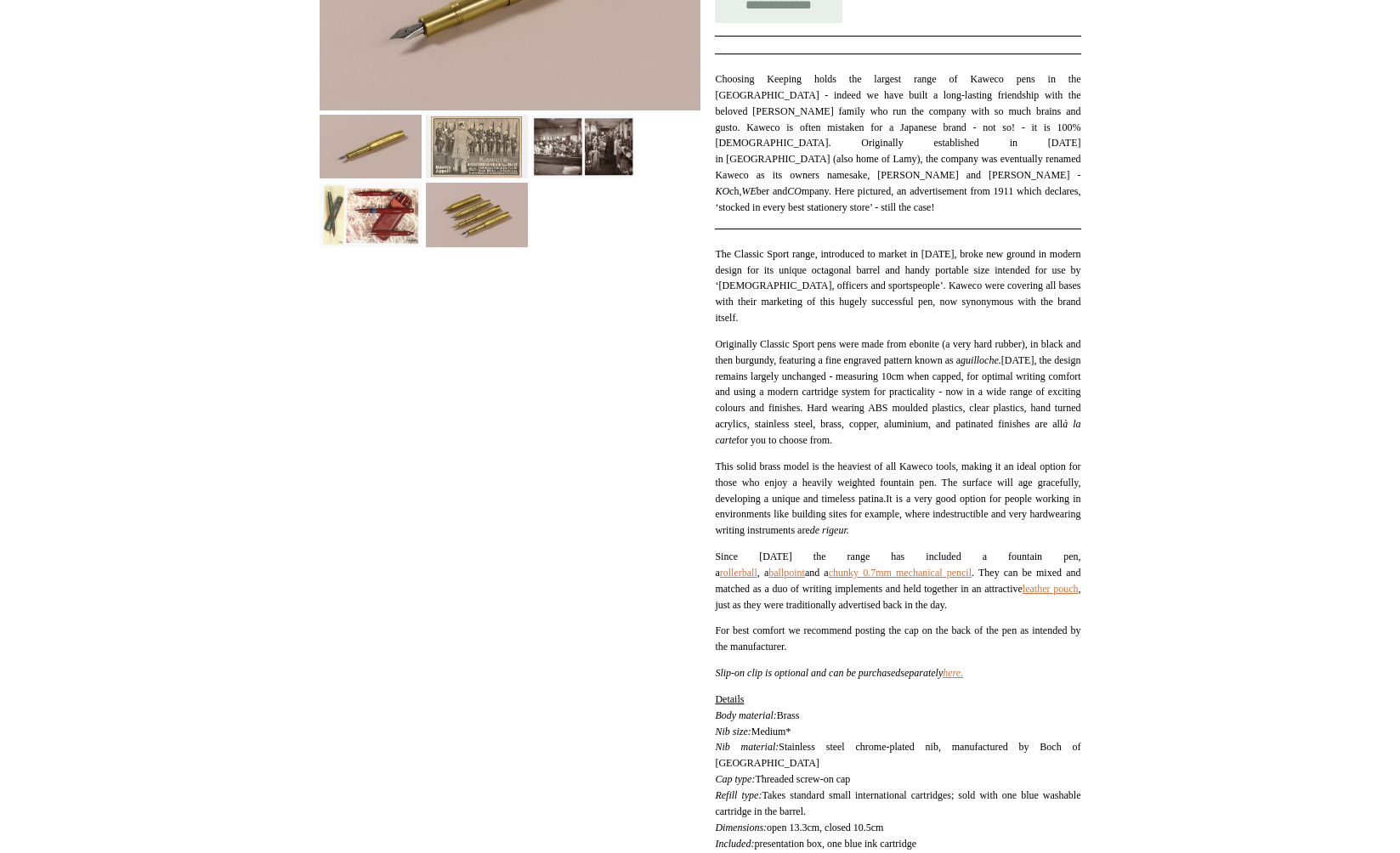
scroll to position [585, 0]
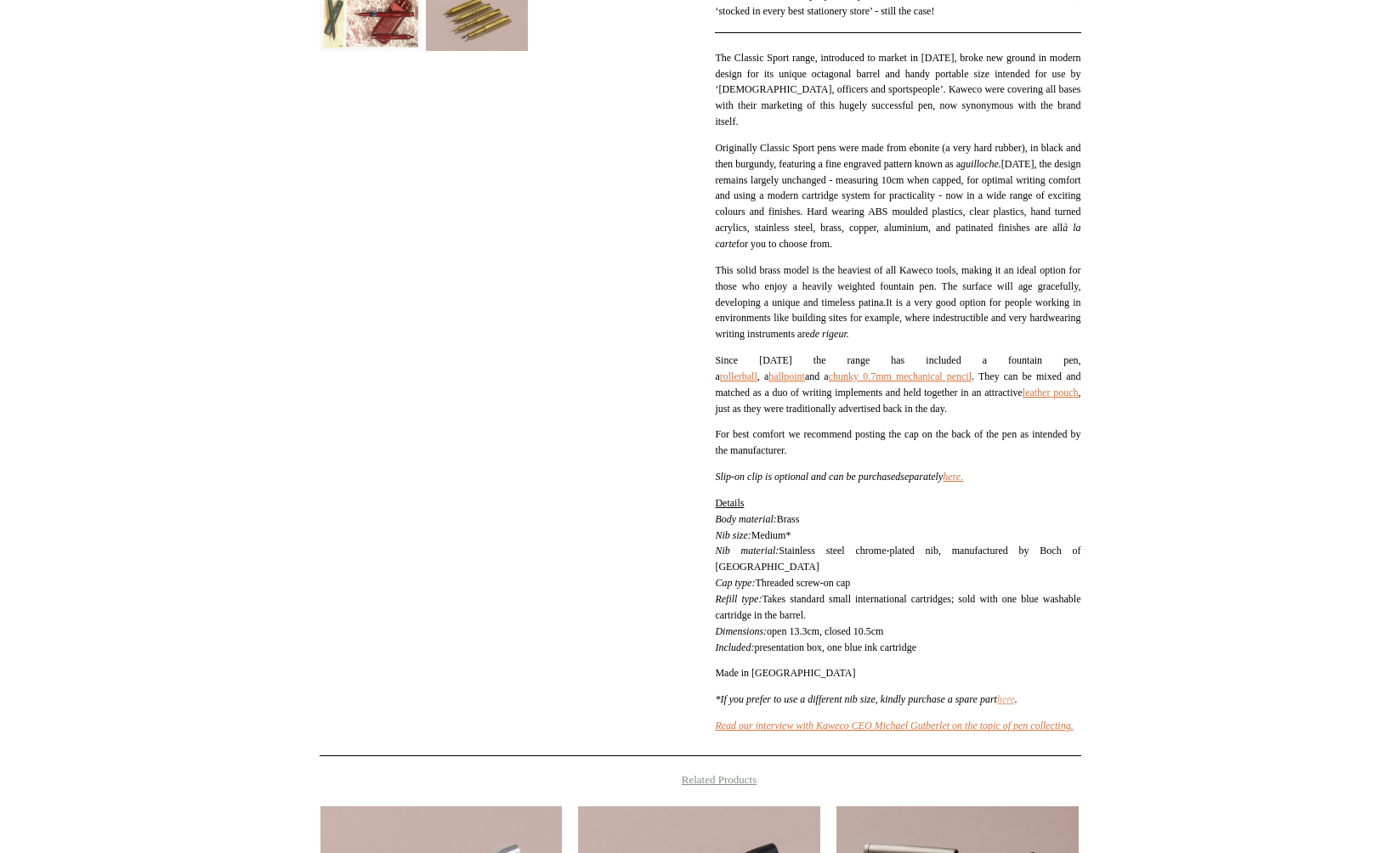
click at [1015, 694] on link "here" at bounding box center [1006, 699] width 18 height 12
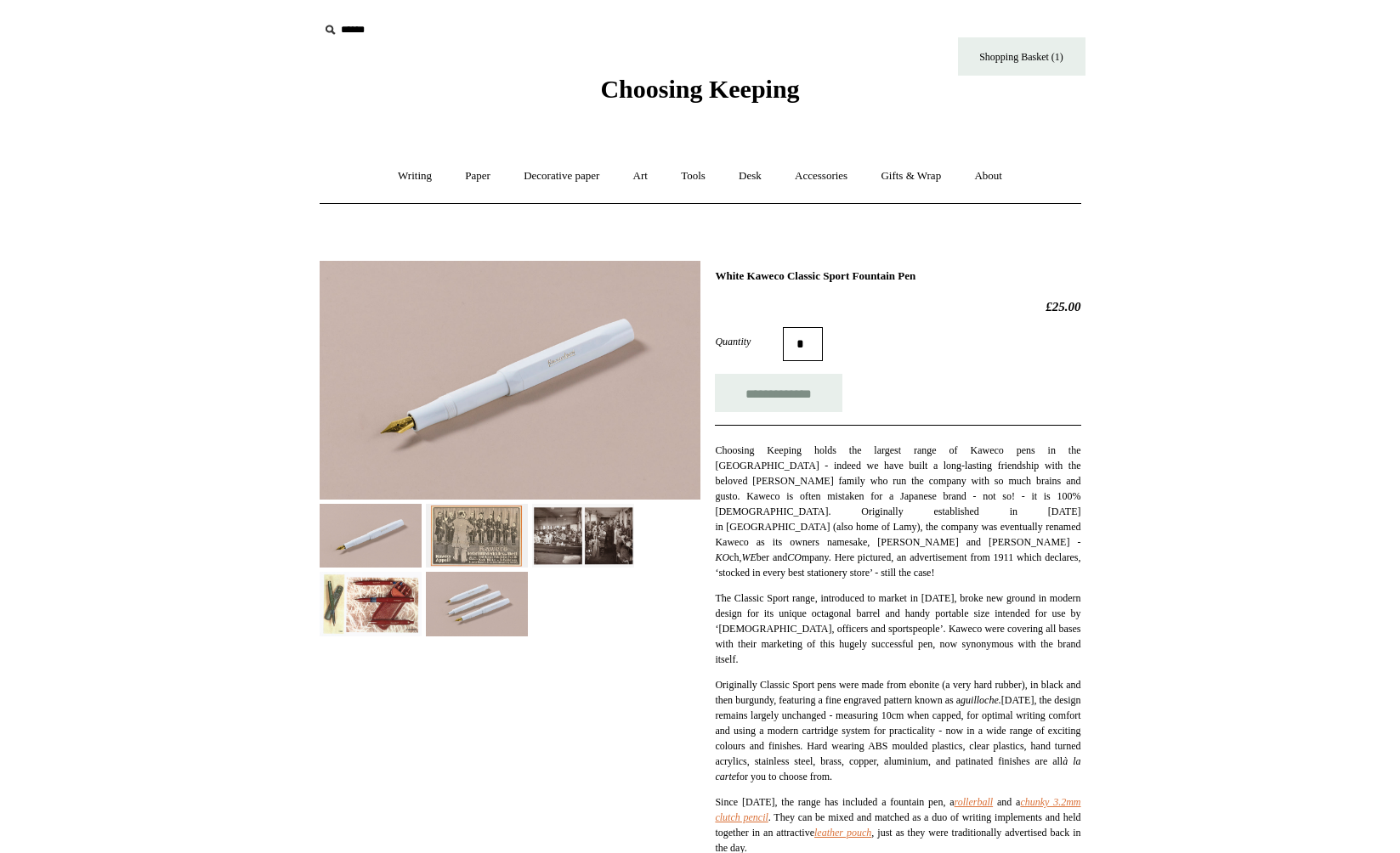
scroll to position [360, 0]
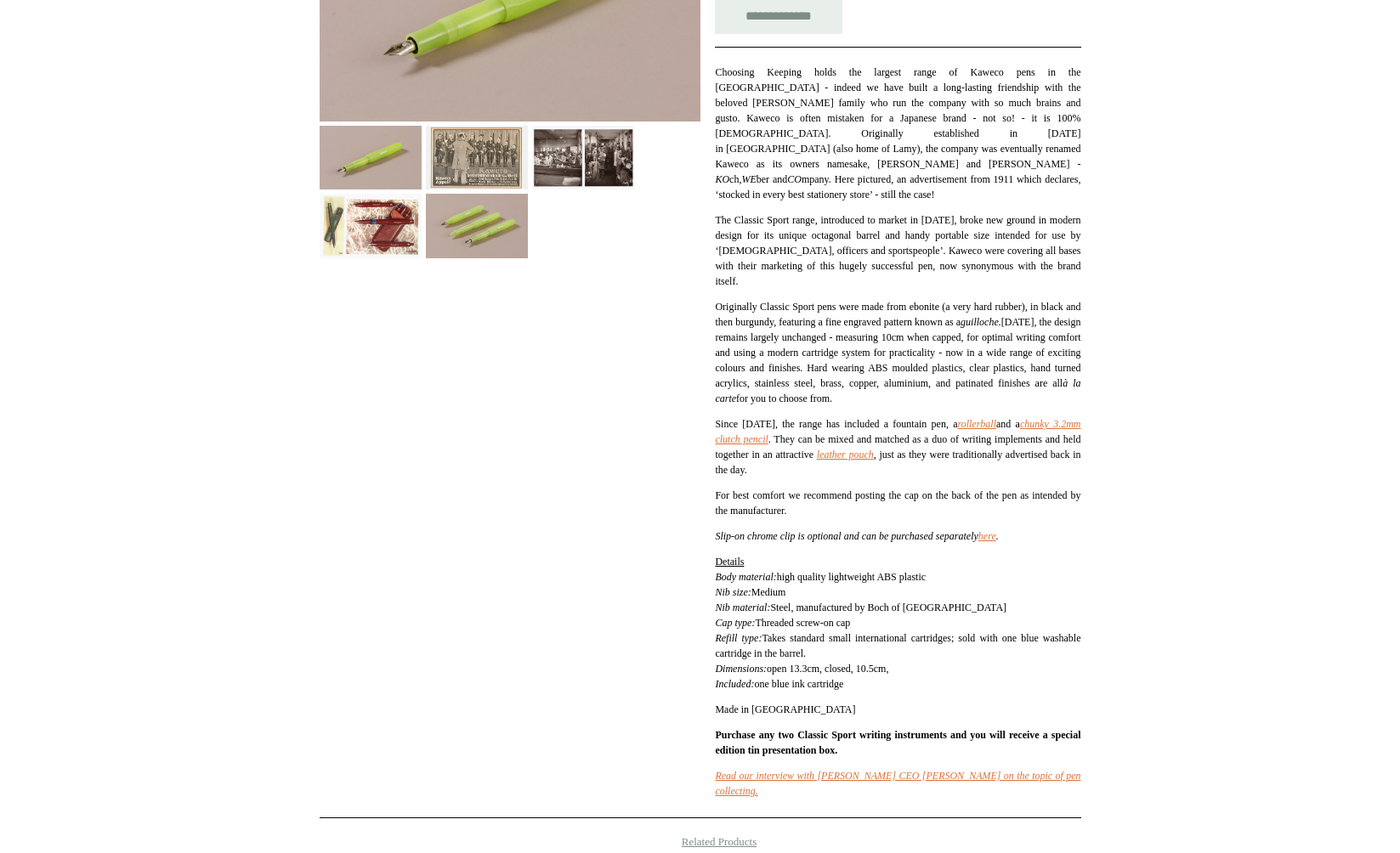
scroll to position [382, 0]
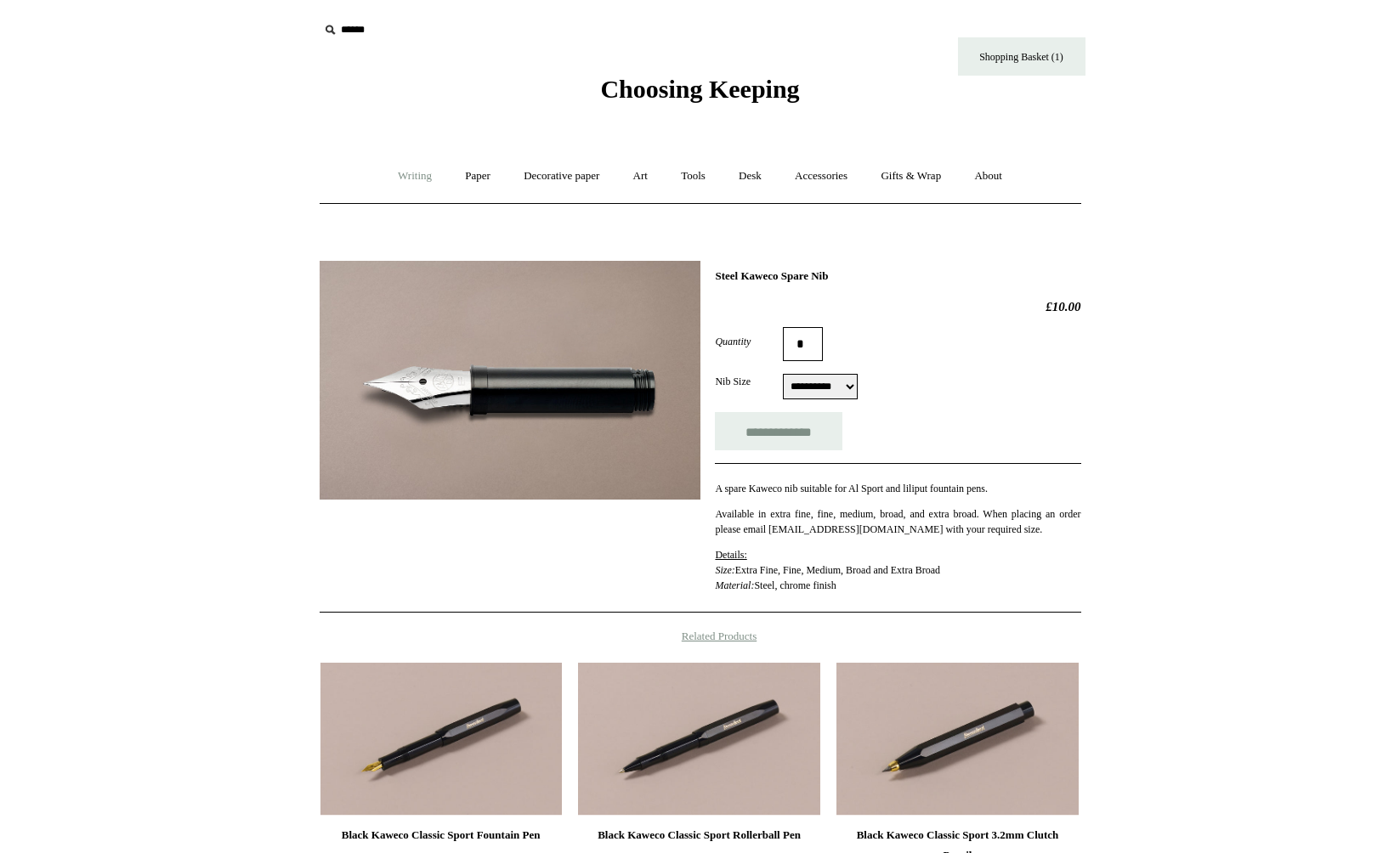
scroll to position [299, 0]
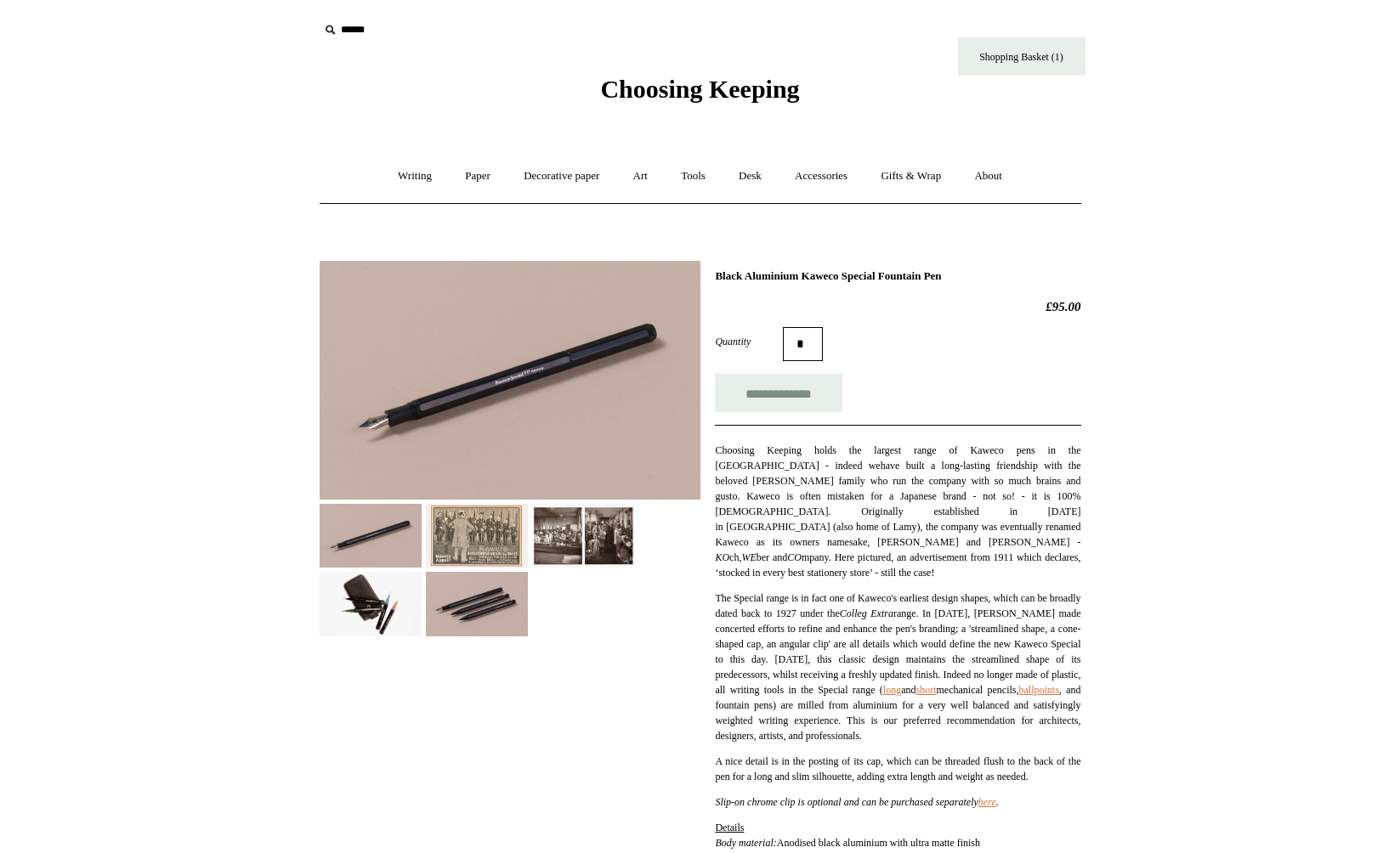
click at [922, 5] on div "Choosing Keeping" at bounding box center [700, 52] width 850 height 105
